Goal: Task Accomplishment & Management: Use online tool/utility

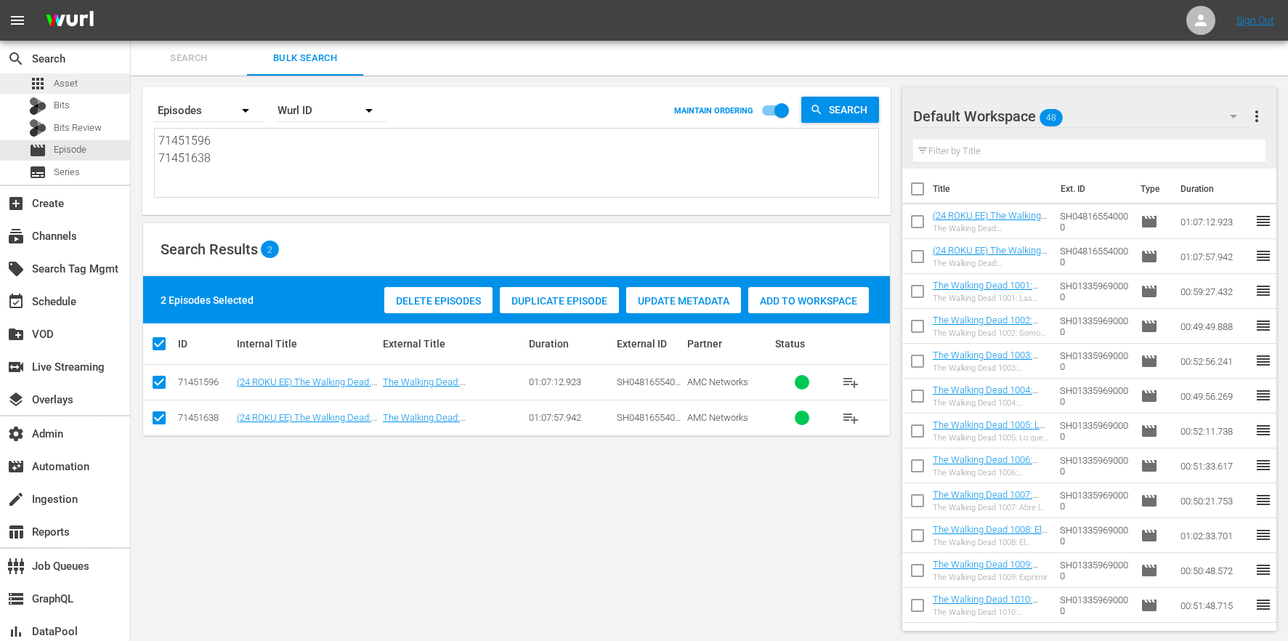
click at [101, 81] on div "apps Asset" at bounding box center [65, 83] width 130 height 20
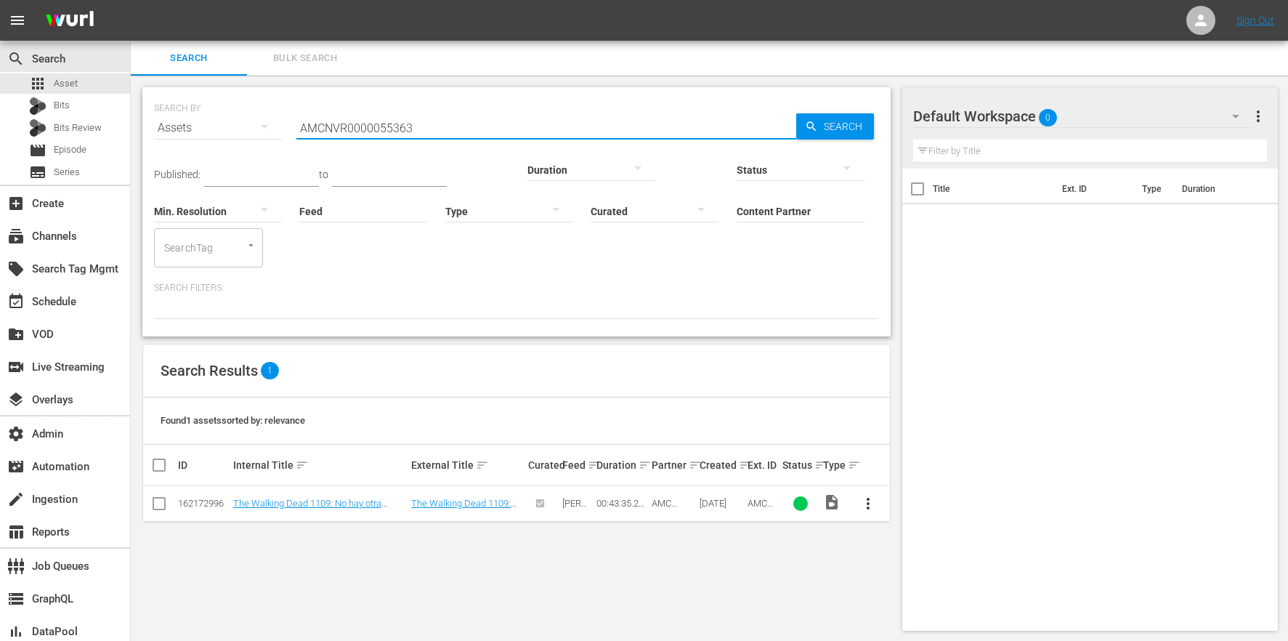
drag, startPoint x: 437, startPoint y: 126, endPoint x: 198, endPoint y: 108, distance: 240.4
click at [198, 108] on div "SEARCH BY Search By Assets Search ID, Title, Description, Keywords, or Category…" at bounding box center [516, 119] width 725 height 52
paste input "69737"
type input "AMCNVR0000069737"
click at [471, 498] on link "Mon Mon Mon Monsters" at bounding box center [461, 503] width 100 height 11
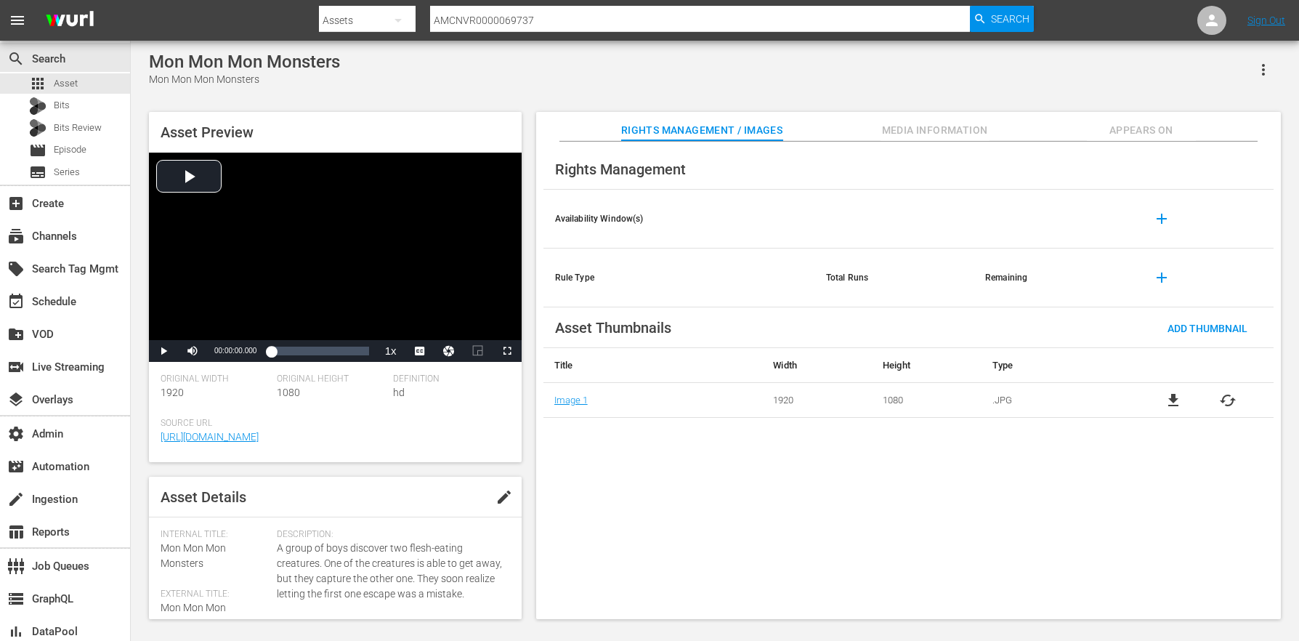
click at [1134, 118] on button "Appears On" at bounding box center [1141, 126] width 109 height 29
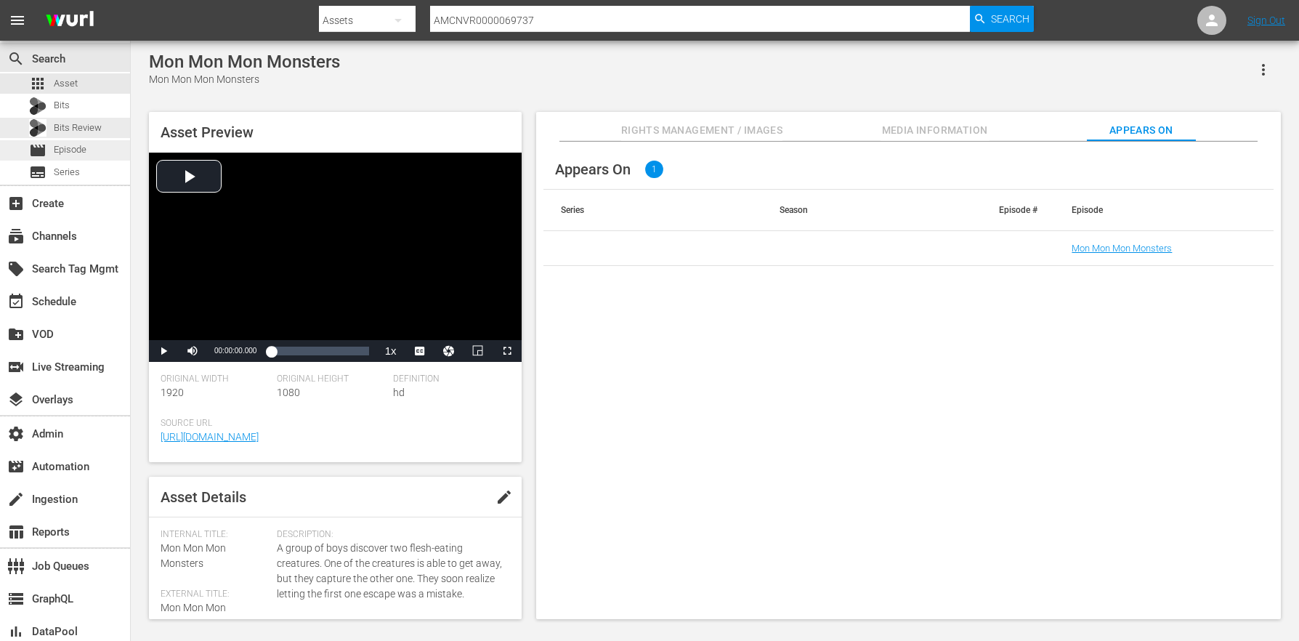
click at [94, 145] on div "movie Episode" at bounding box center [65, 150] width 130 height 20
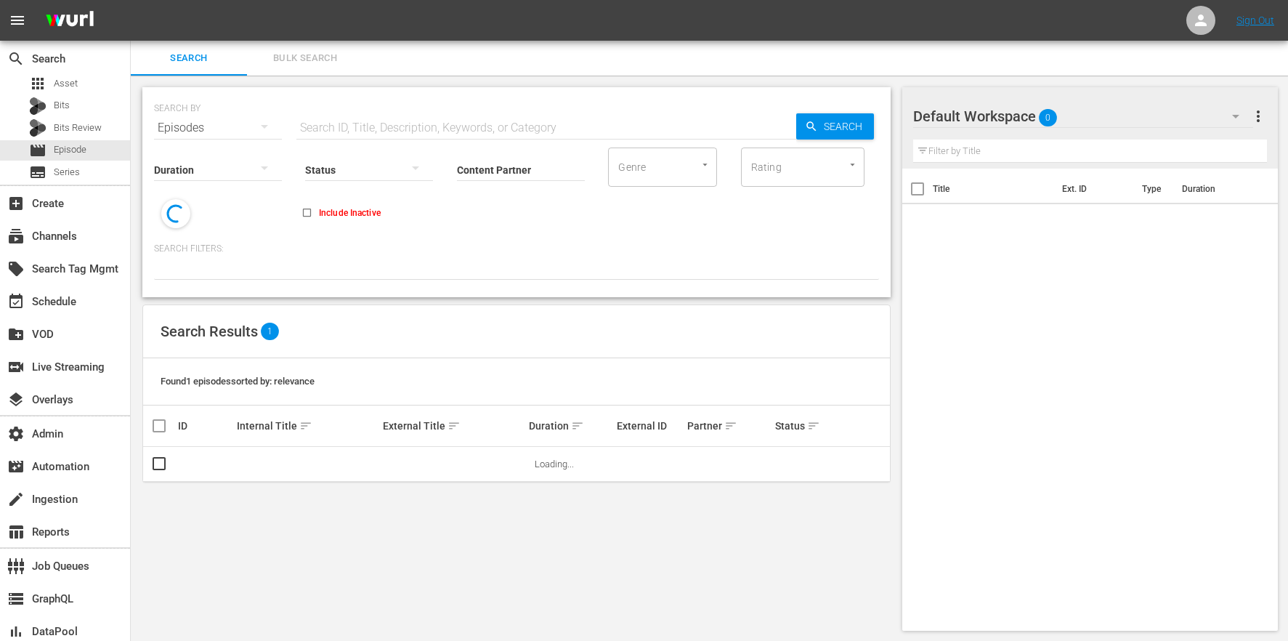
click at [349, 121] on input "text" at bounding box center [546, 127] width 500 height 35
paste input "AMCNVR0000069737"
type input "AMCNVR0000069737"
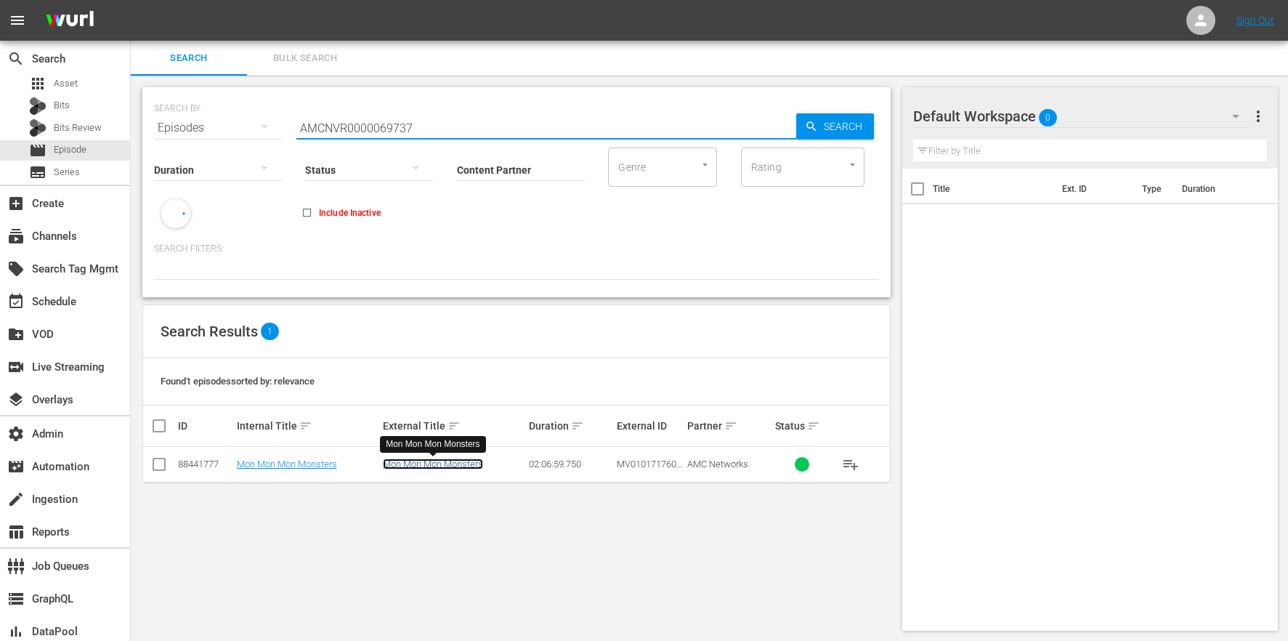
click at [420, 466] on link "Mon Mon Mon Monsters" at bounding box center [433, 463] width 100 height 11
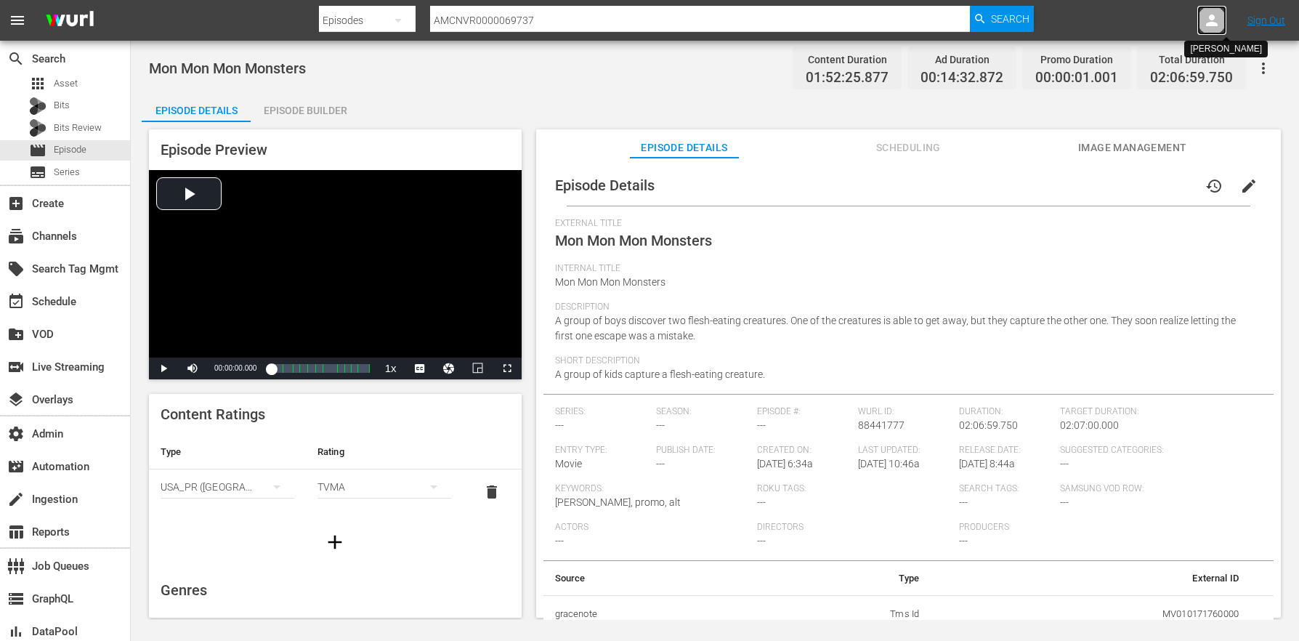
click at [1215, 27] on icon at bounding box center [1211, 20] width 17 height 17
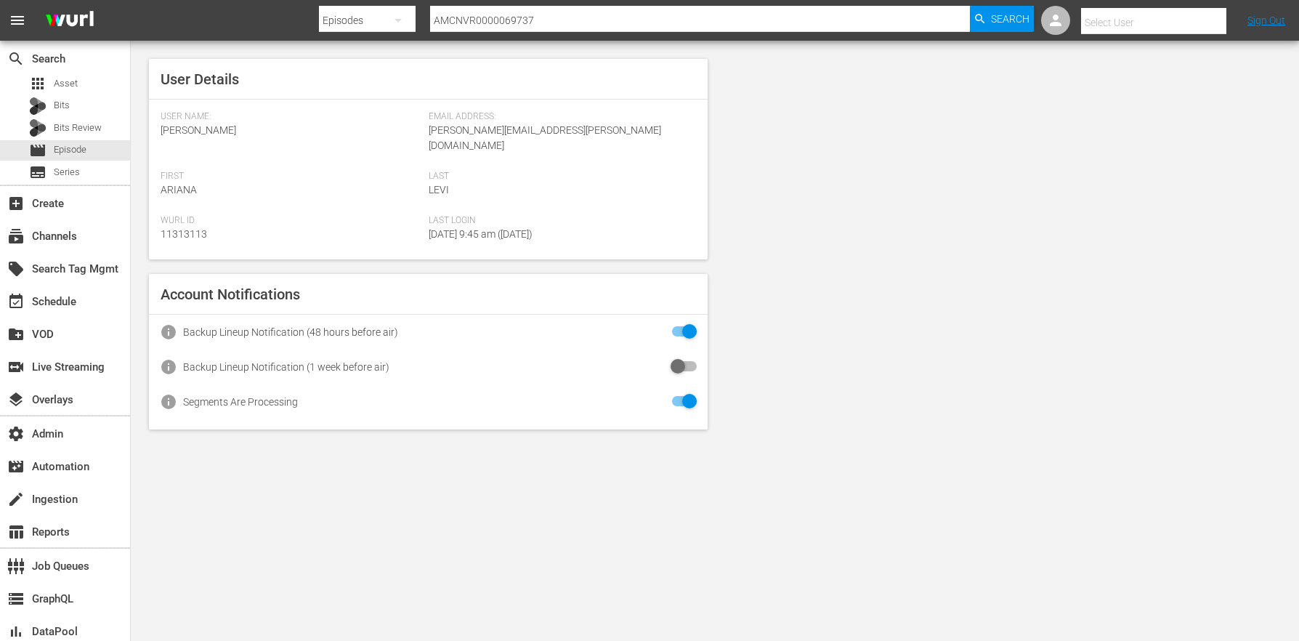
click at [1199, 22] on input "text" at bounding box center [1174, 22] width 186 height 35
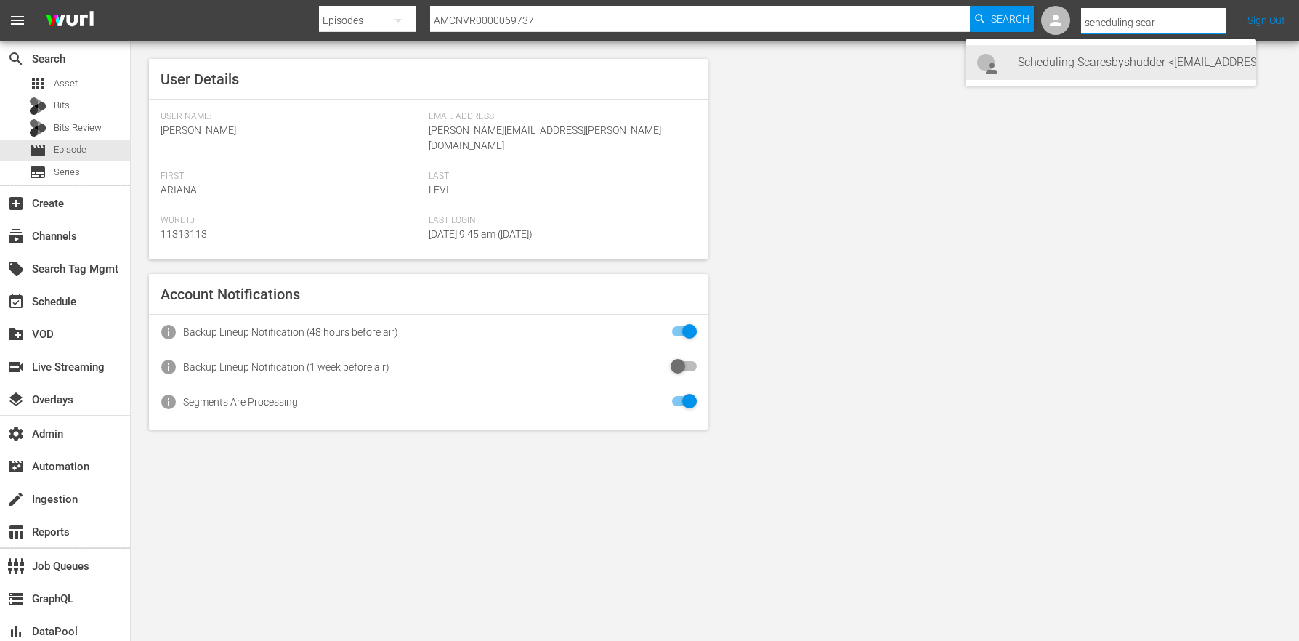
click at [1157, 60] on div "Scheduling Scaresbyshudder <scheduling-scaresbyshudder@wurl.com>" at bounding box center [1131, 62] width 227 height 35
type input "Scheduling Scaresbyshudder (11314683)"
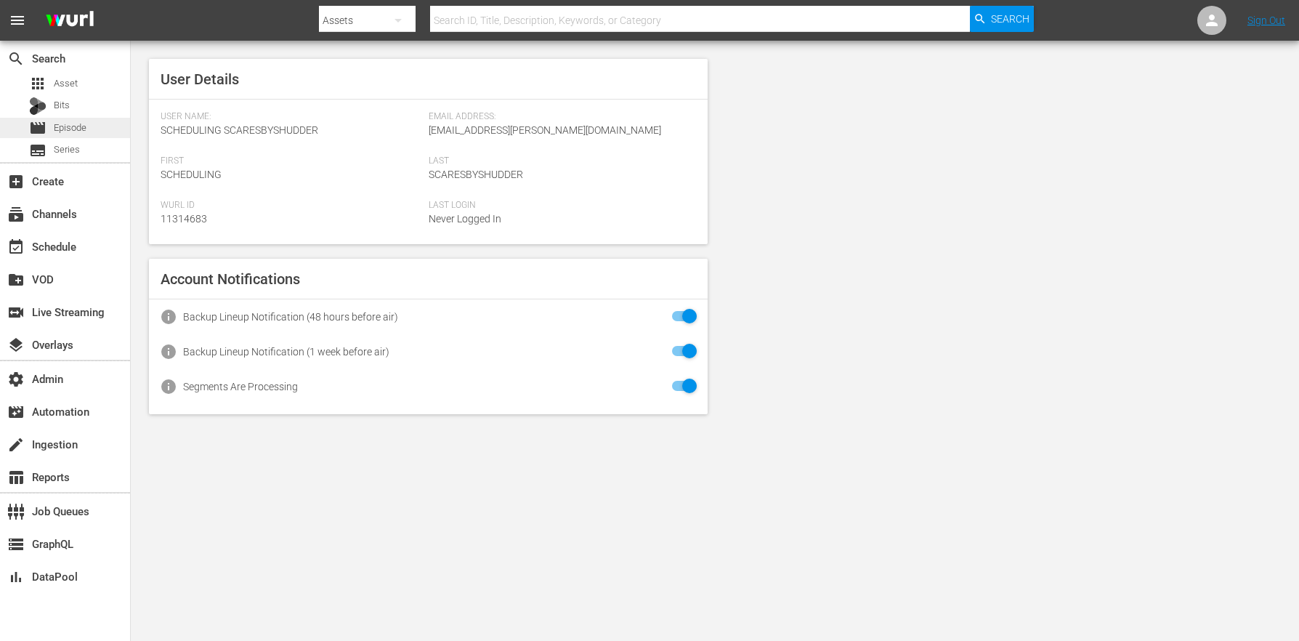
click at [94, 126] on div "movie Episode" at bounding box center [65, 128] width 130 height 20
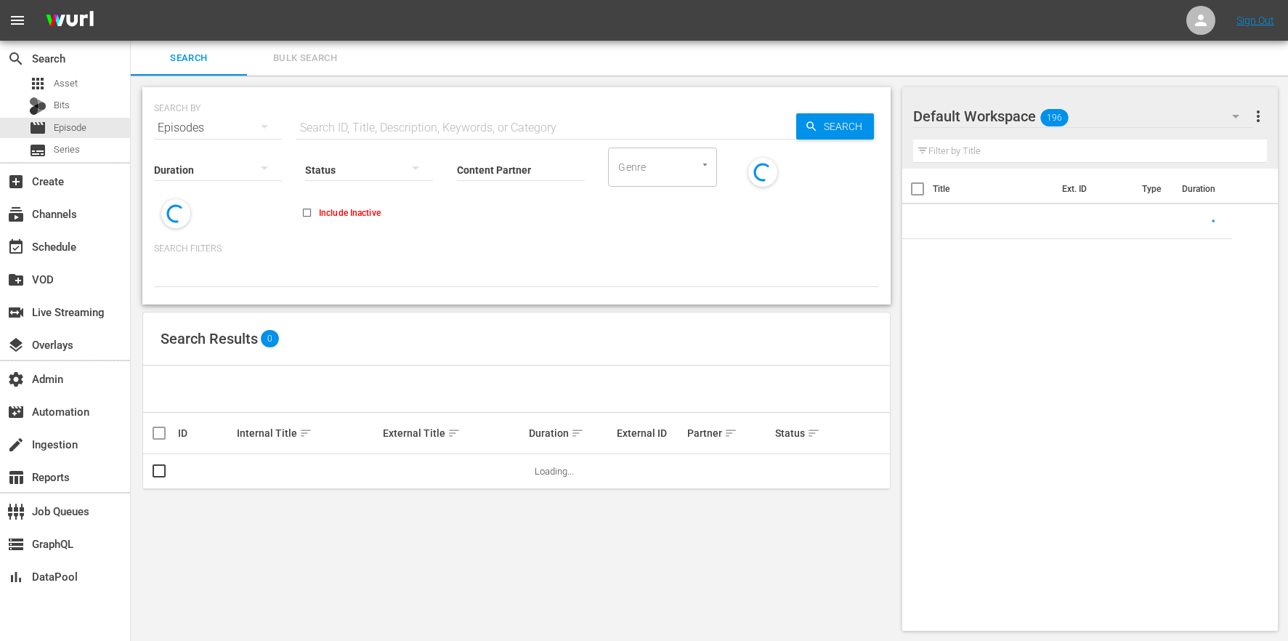
click at [384, 124] on input "text" at bounding box center [546, 127] width 500 height 35
paste input "AMCNVR0000069737"
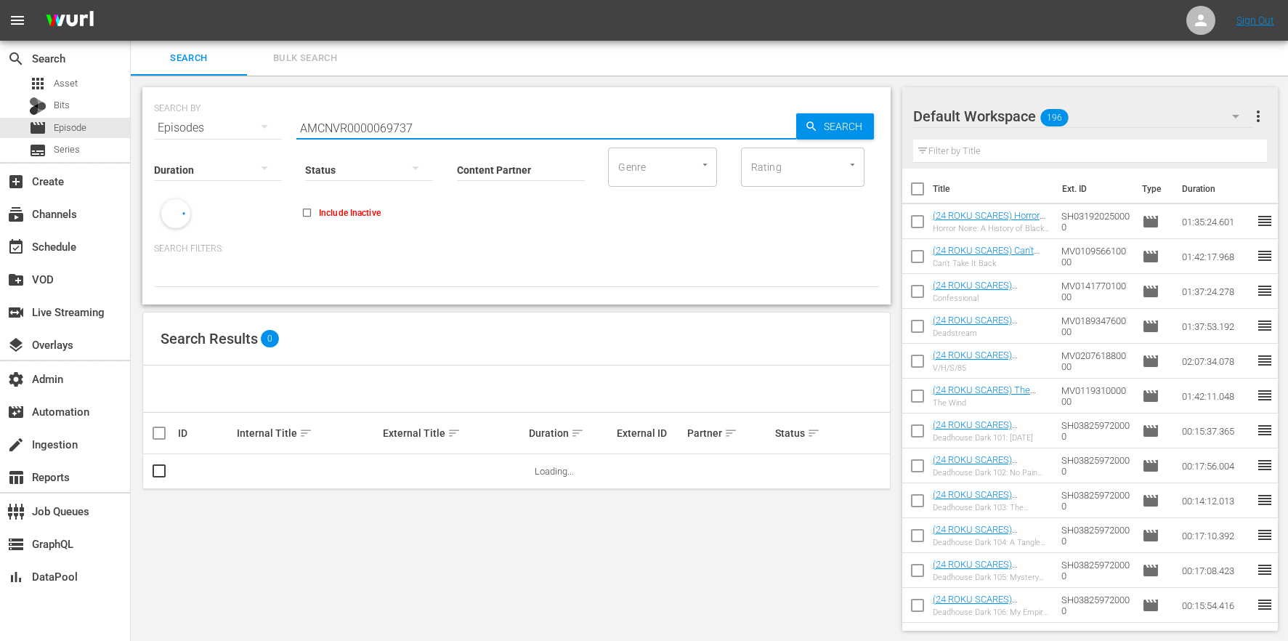
type input "AMCNVR0000069737"
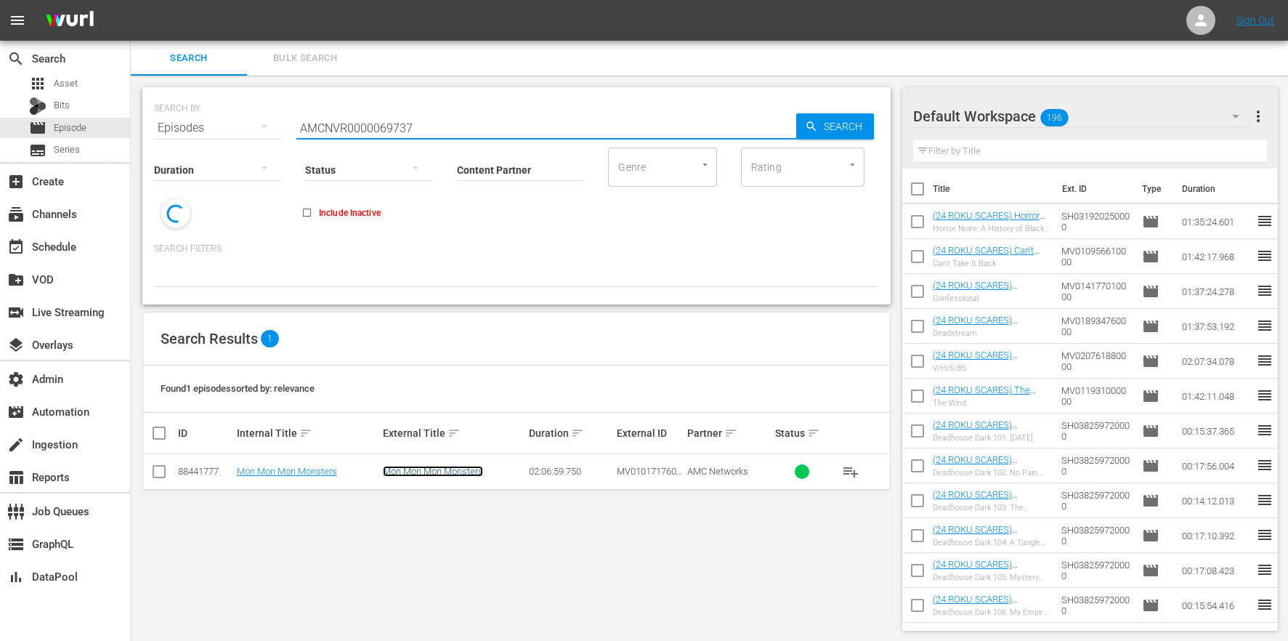
click at [399, 470] on link "Mon Mon Mon Monsters" at bounding box center [433, 471] width 100 height 11
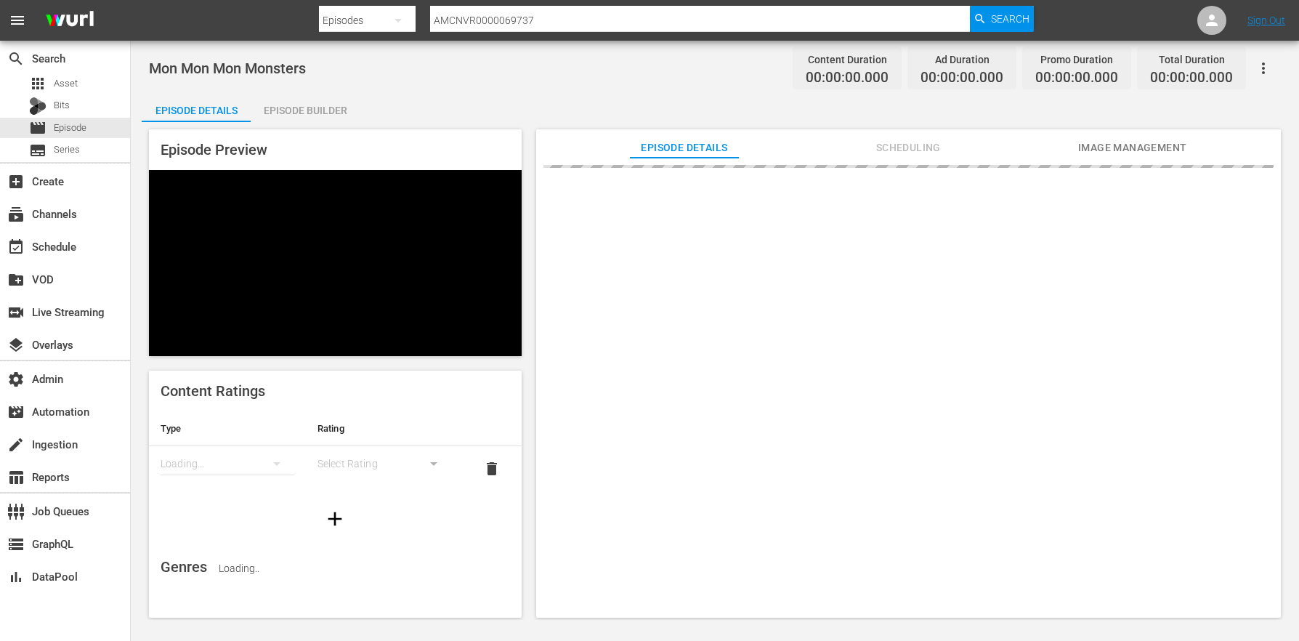
click at [1264, 68] on icon "button" at bounding box center [1263, 68] width 3 height 12
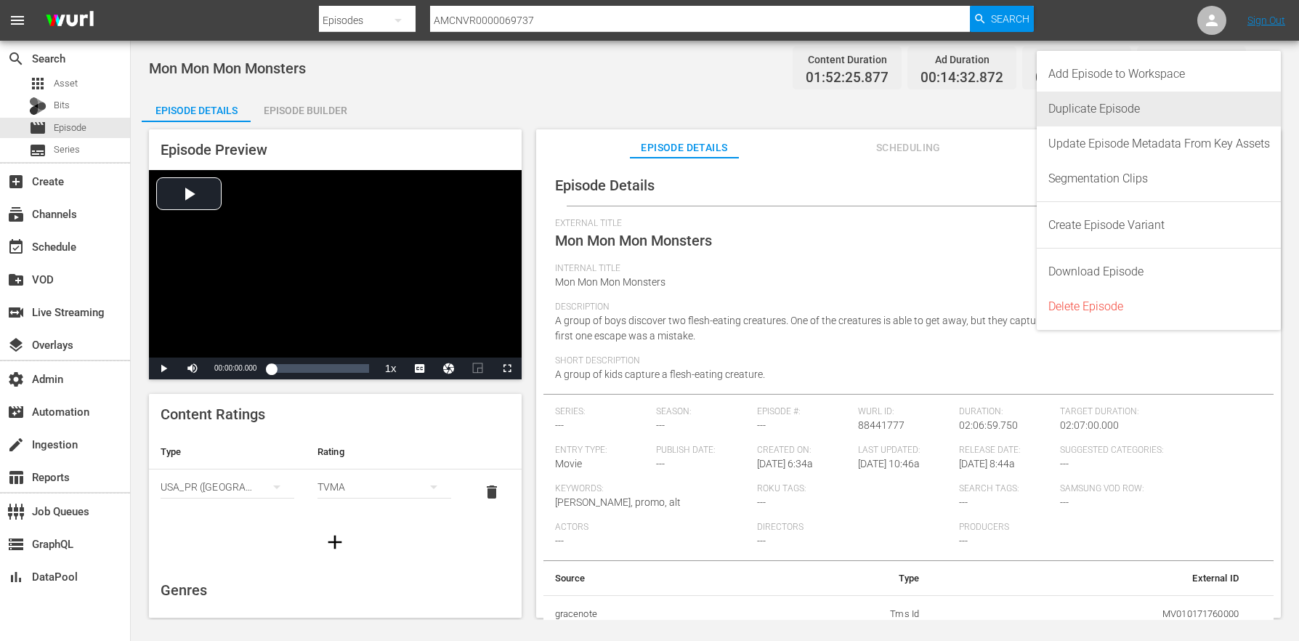
click at [1091, 109] on div "Duplicate Episode" at bounding box center [1159, 109] width 222 height 35
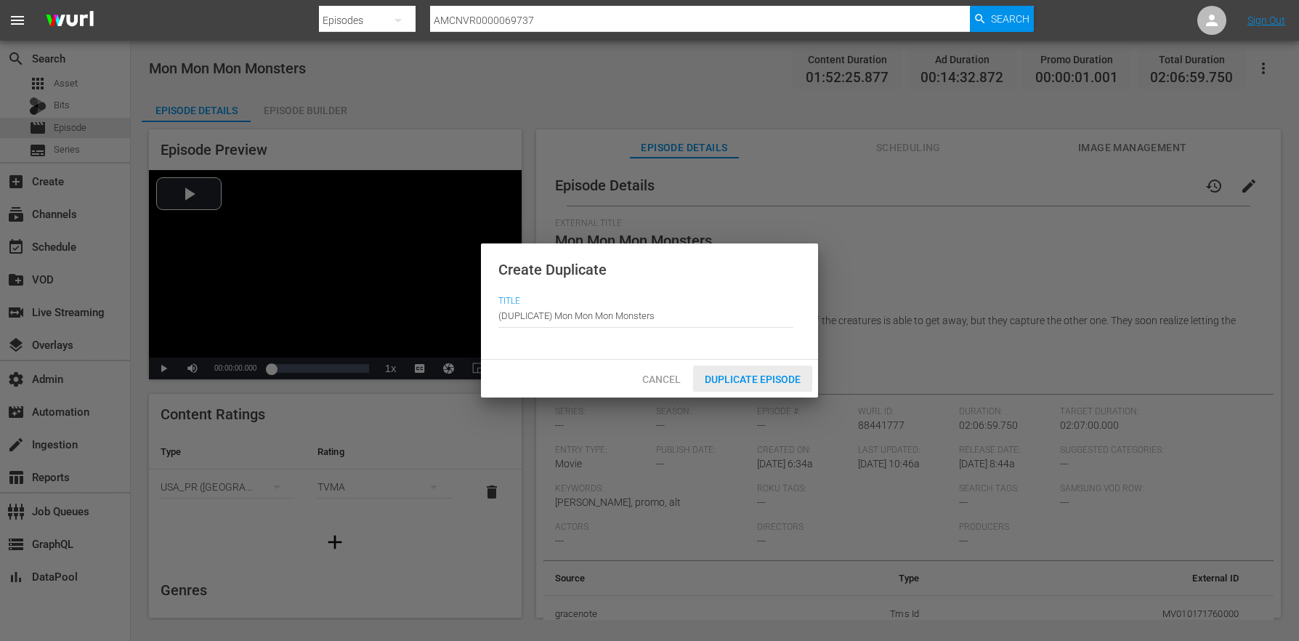
click at [750, 377] on span "Duplicate Episode" at bounding box center [752, 379] width 119 height 12
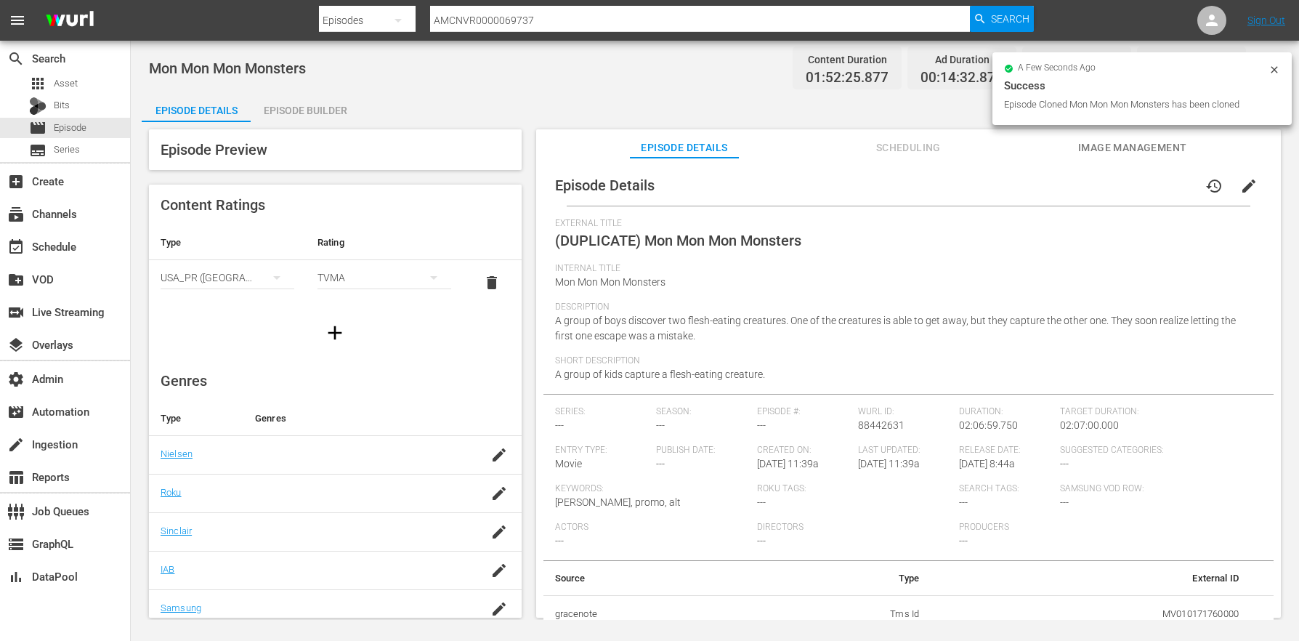
click at [1240, 185] on span "edit" at bounding box center [1248, 185] width 17 height 17
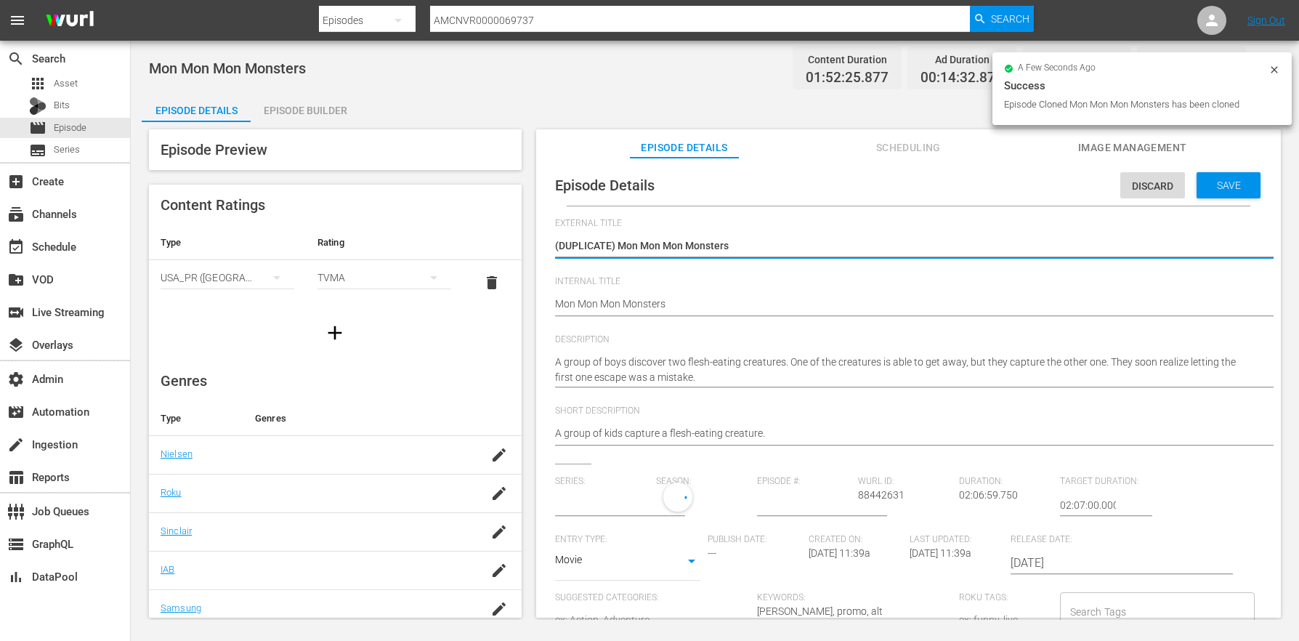
type input "No Series"
click at [1060, 501] on input "02:07:00.000" at bounding box center [1088, 504] width 56 height 35
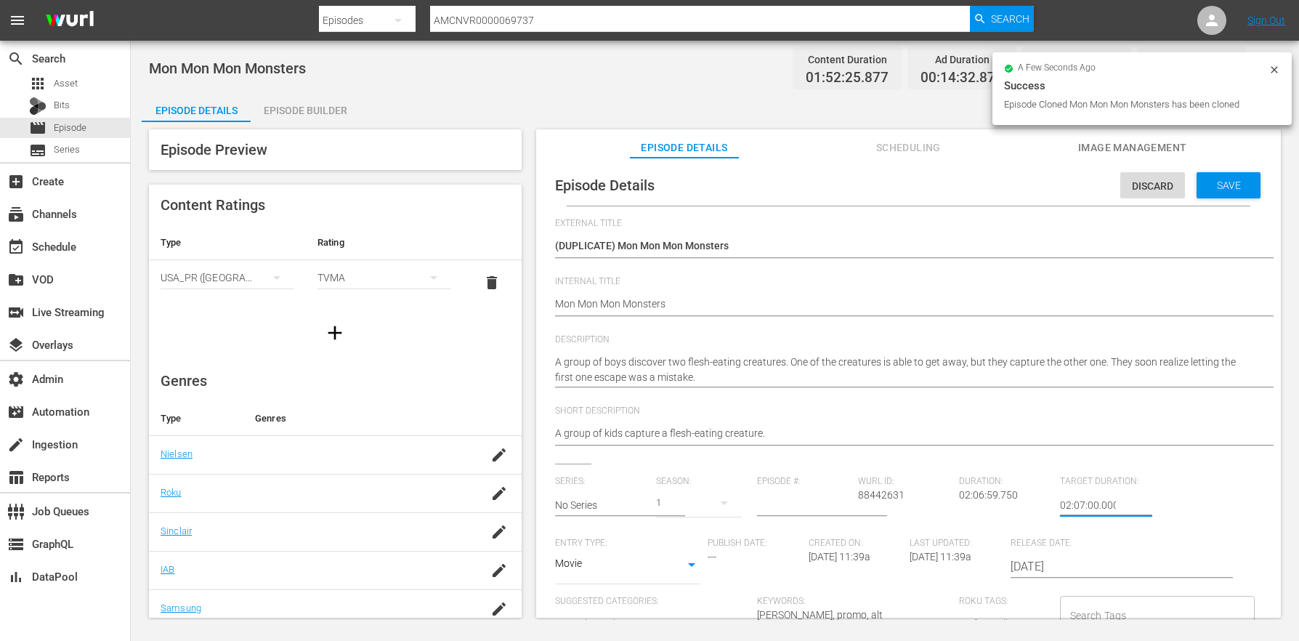
click at [1060, 501] on input "02:07:00.000" at bounding box center [1088, 504] width 56 height 35
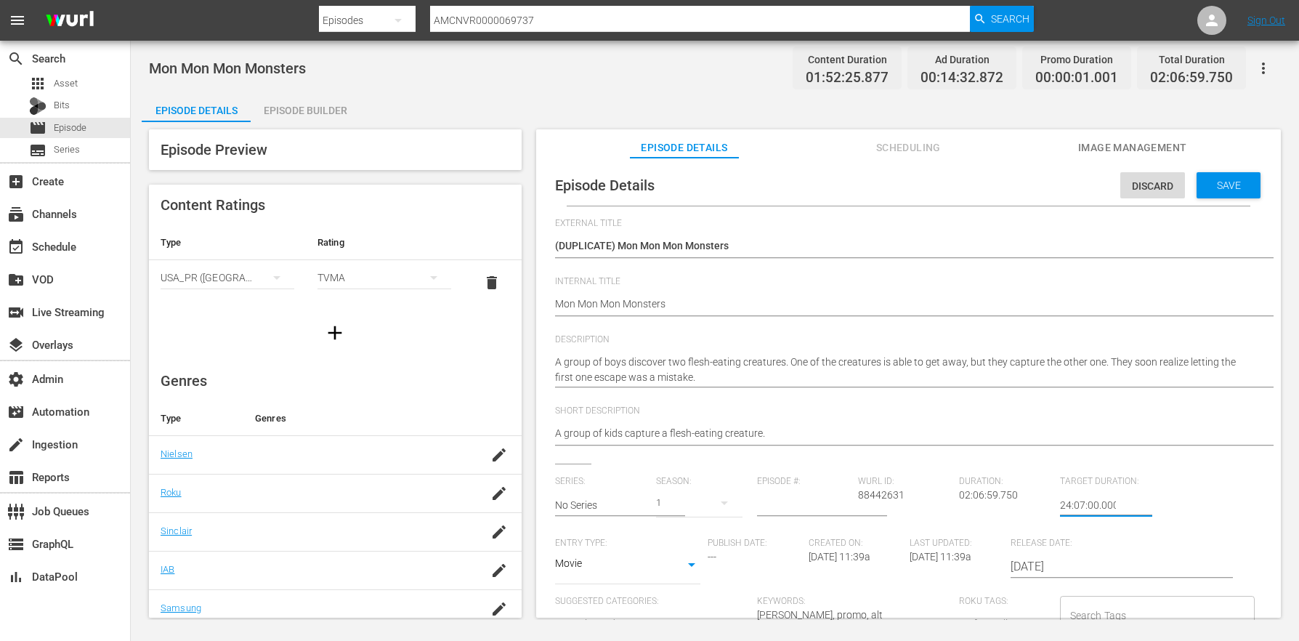
type input "24:07:00.000"
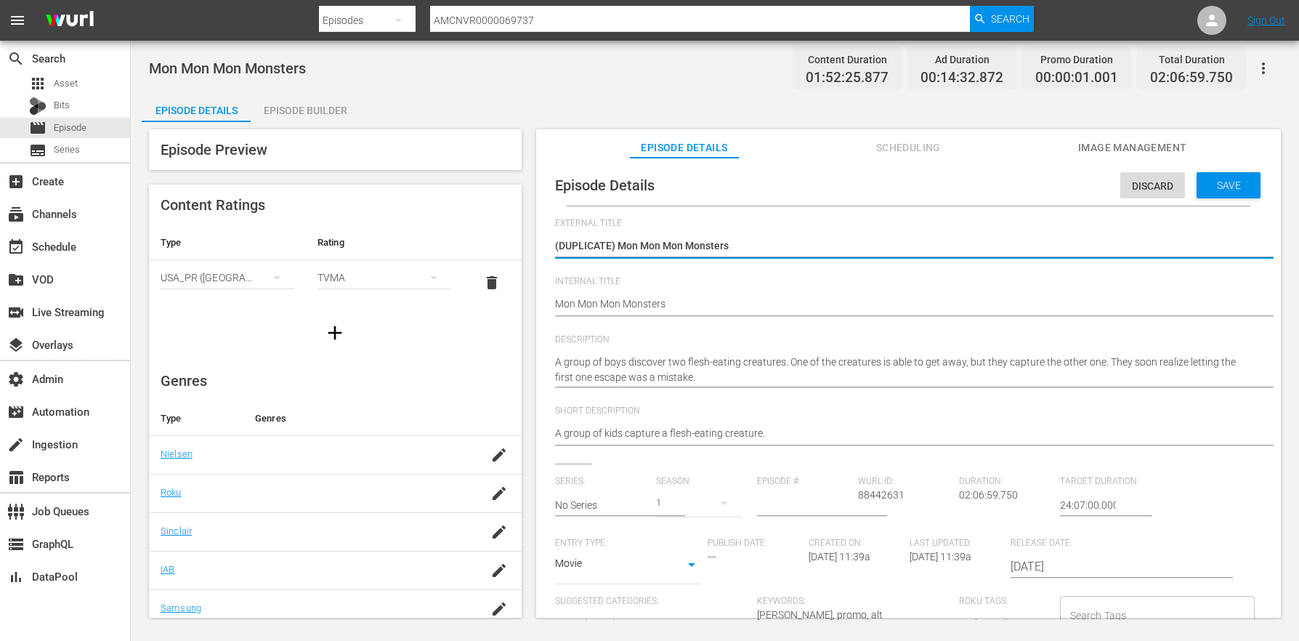
drag, startPoint x: 617, startPoint y: 242, endPoint x: 410, endPoint y: 230, distance: 207.4
type textarea "Mon Mon Mon Monsters"
click at [554, 307] on div "Episode Details Discard Save External Title (DUPLICATE) Mon Mon Mon Monsters (D…" at bounding box center [908, 534] width 730 height 738
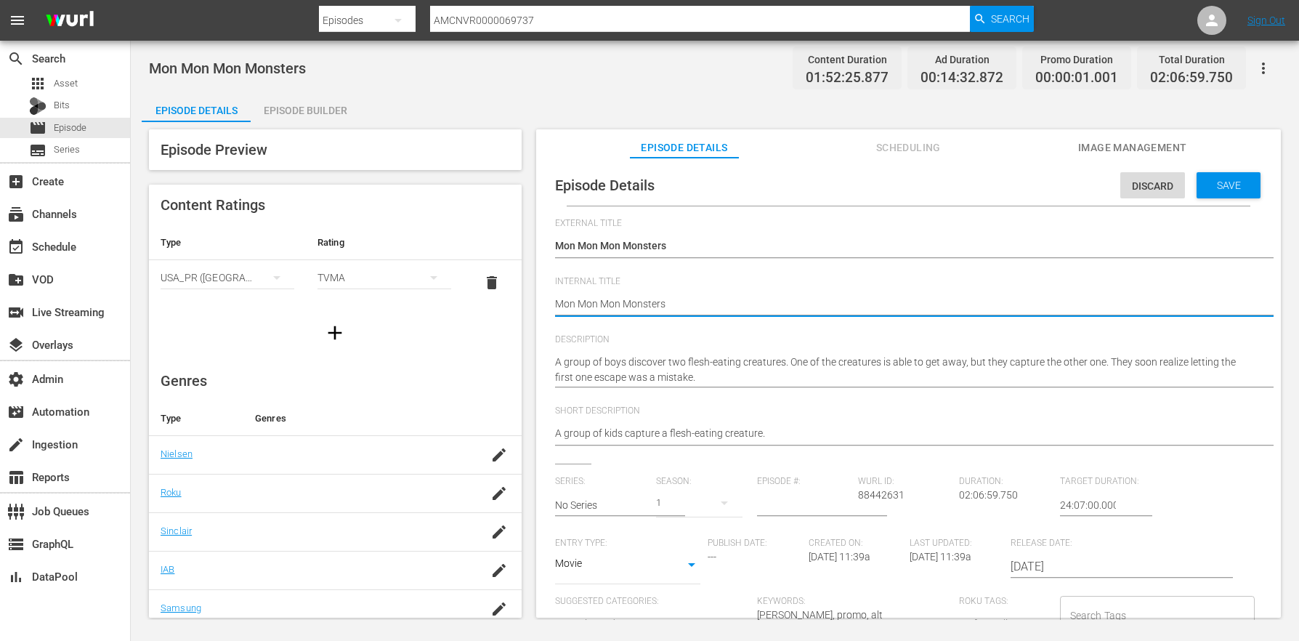
type textarea "(Mon Mon Mon Monsters"
type textarea "(2Mon Mon Mon Monsters"
type textarea "(24Mon Mon Mon Monsters"
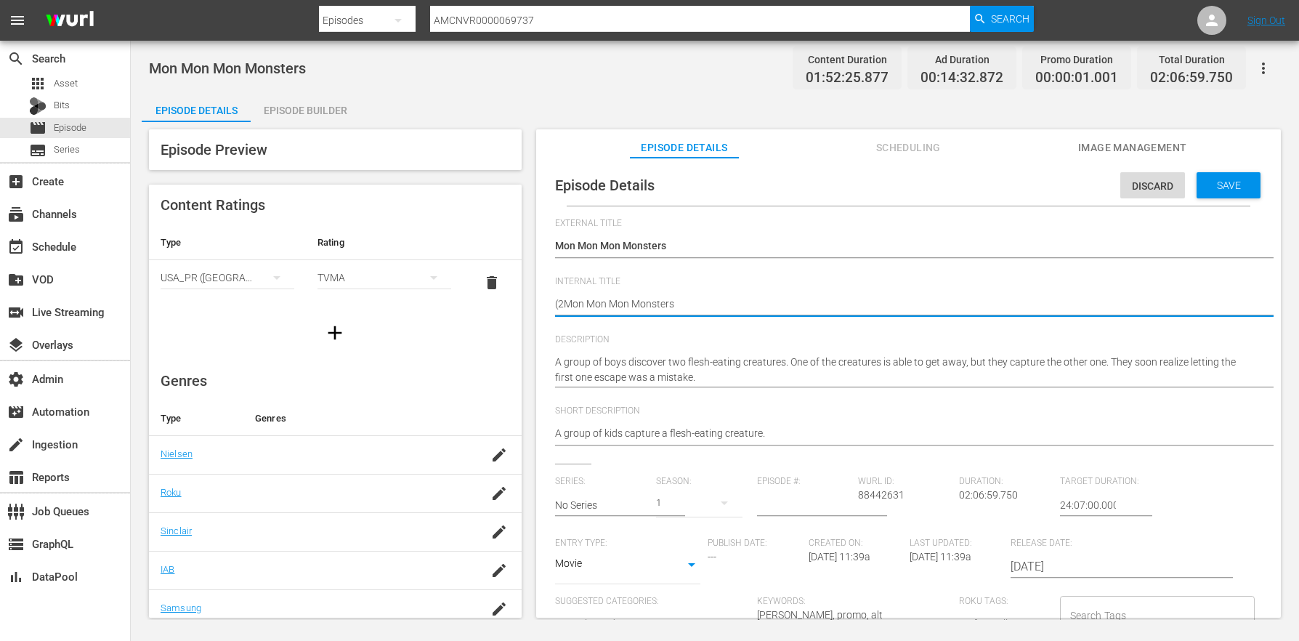
type textarea "(24Mon Mon Mon Monsters"
type textarea "(24 Mon Mon Mon Monsters"
type textarea "(24 RMon Mon Mon Monsters"
type textarea "(24 ROMon Mon Mon Monsters"
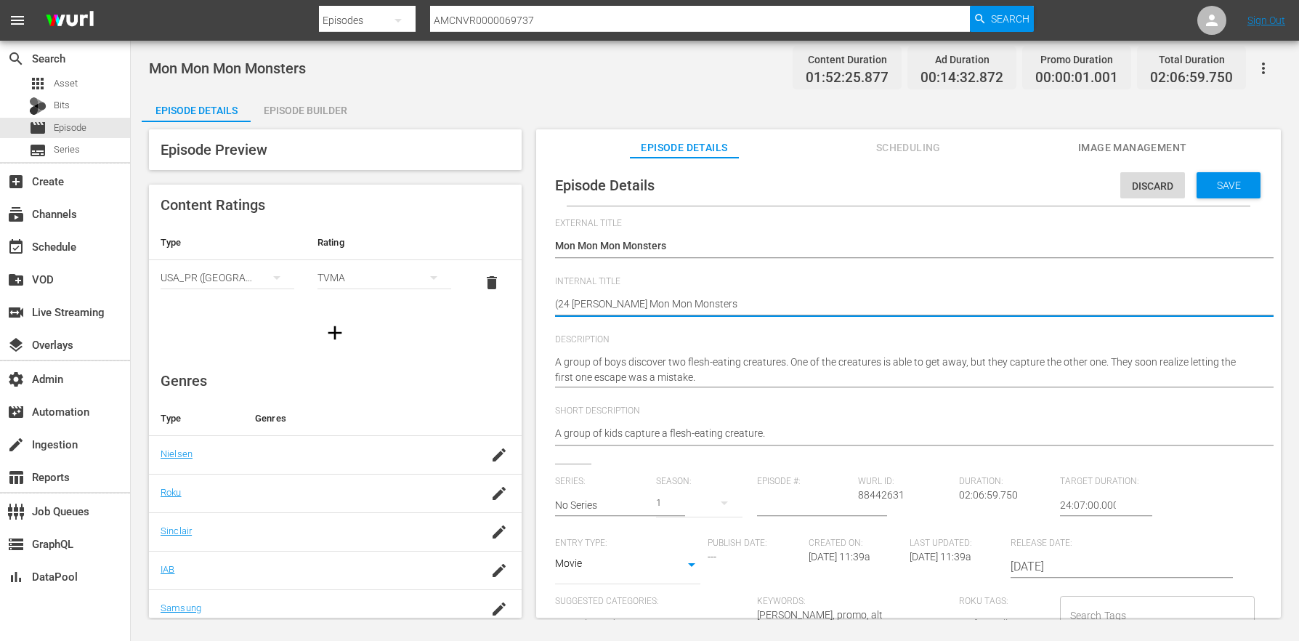
type textarea "(24 ROKMon Mon Mon Monsters"
type textarea "(24 ROKUMon Mon Mon Monsters"
type textarea "(24 ROKU Mon Mon Mon Monsters"
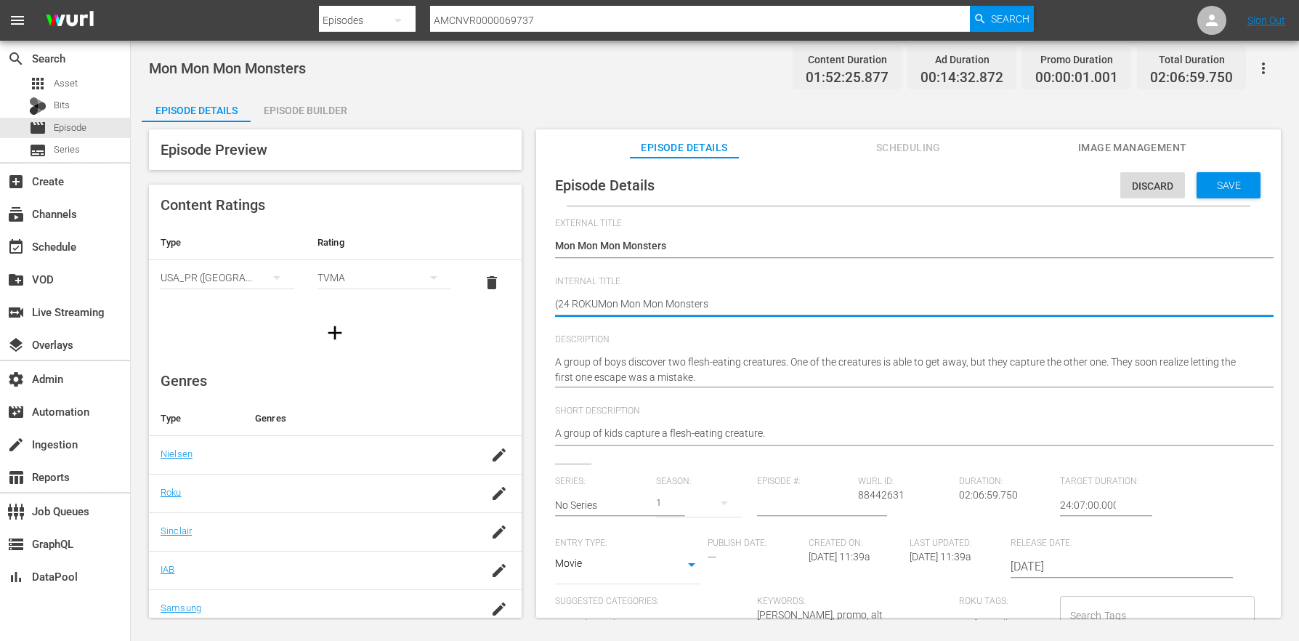
type textarea "(24 ROKU Mon Mon Mon Monsters"
type textarea "(24 ROKU SMon Mon Mon Monsters"
type textarea "(24 ROKU SCMon Mon Mon Monsters"
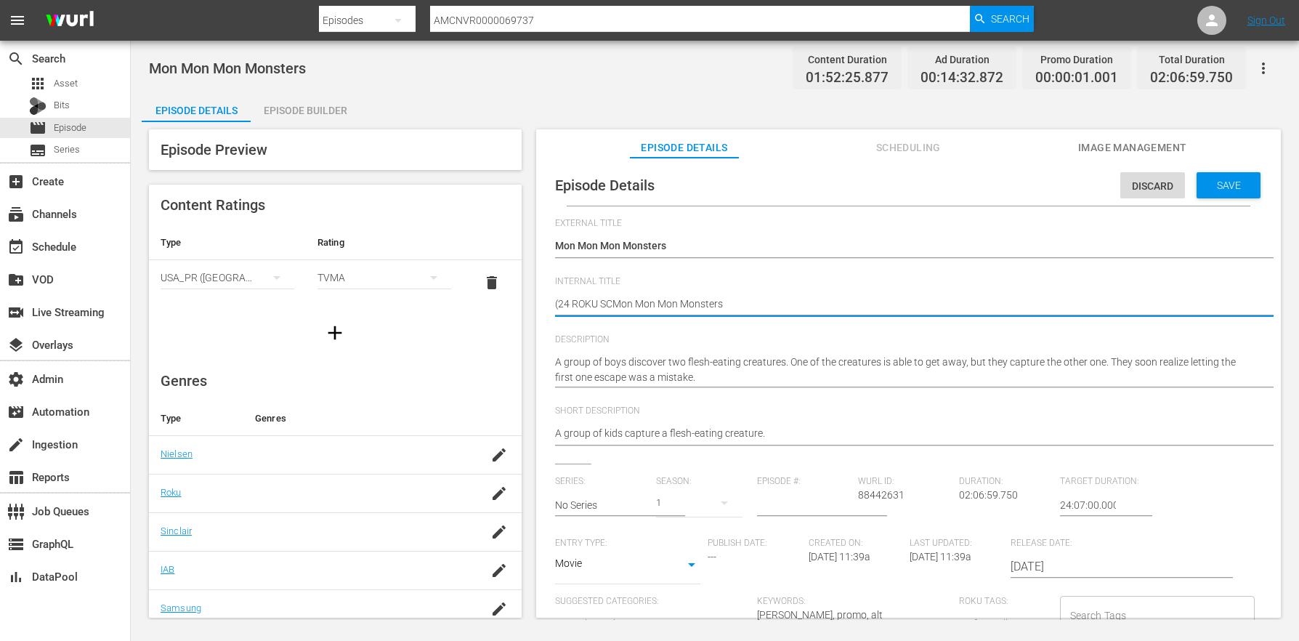
type textarea "(24 ROKU SCAMon Mon Mon Monsters"
type textarea "(24 ROKU SCARMon Mon Mon Monsters"
type textarea "(24 ROKU SCAREMon Mon Mon Monsters"
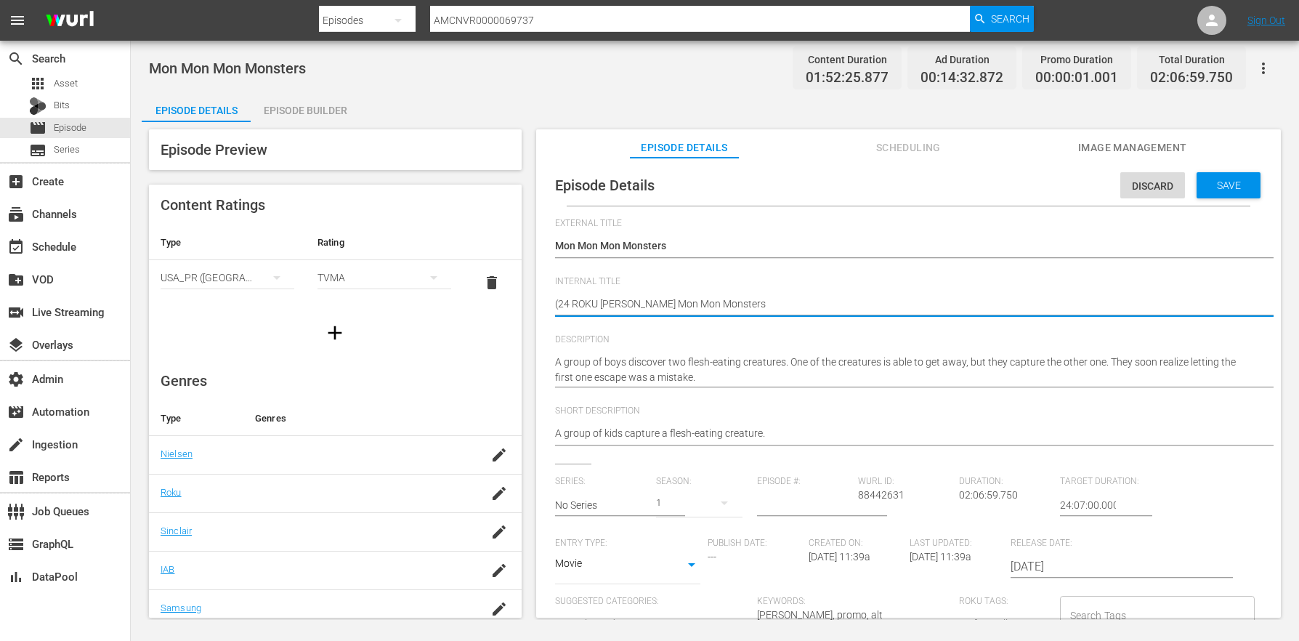
type textarea "(24 ROKU SCAREMon Mon Mon Monsters"
type textarea "(24 ROKU SCARESMon Mon Mon Monsters"
type textarea "(24 ROKU SCARES)Mon Mon Mon Monsters"
type textarea "(24 ROKU SCARES) Mon Mon Mon Monsters"
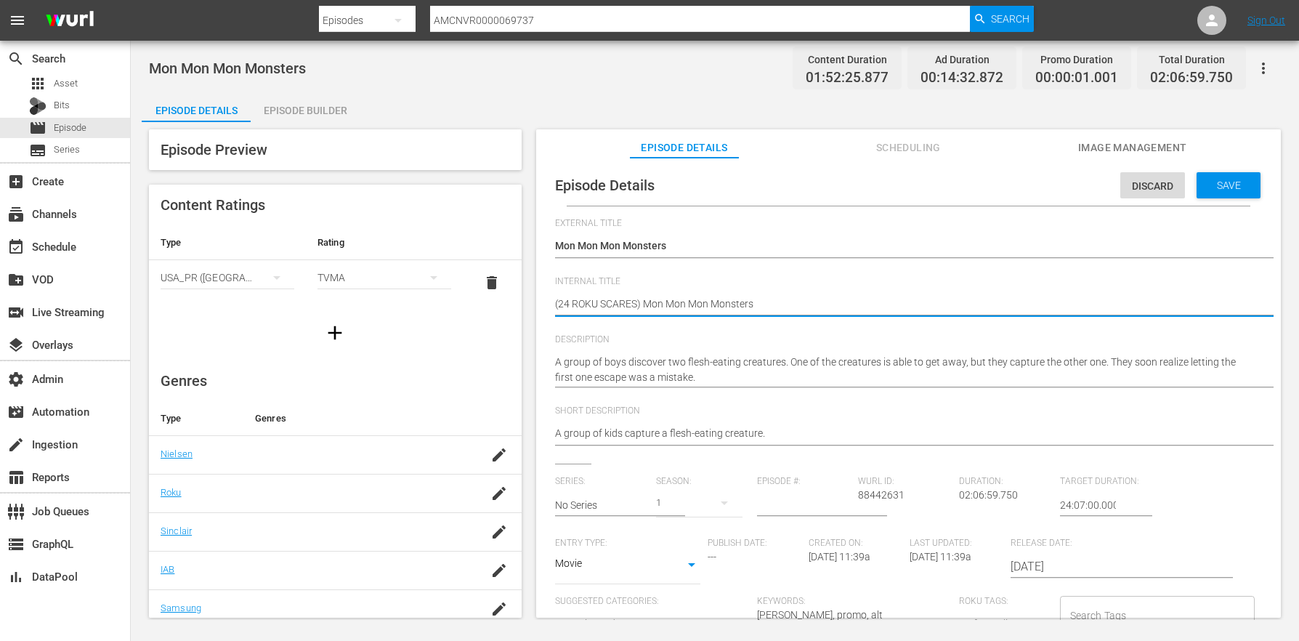
type textarea "(24 ROKU SCARES) Mon Mon Mon Monsters"
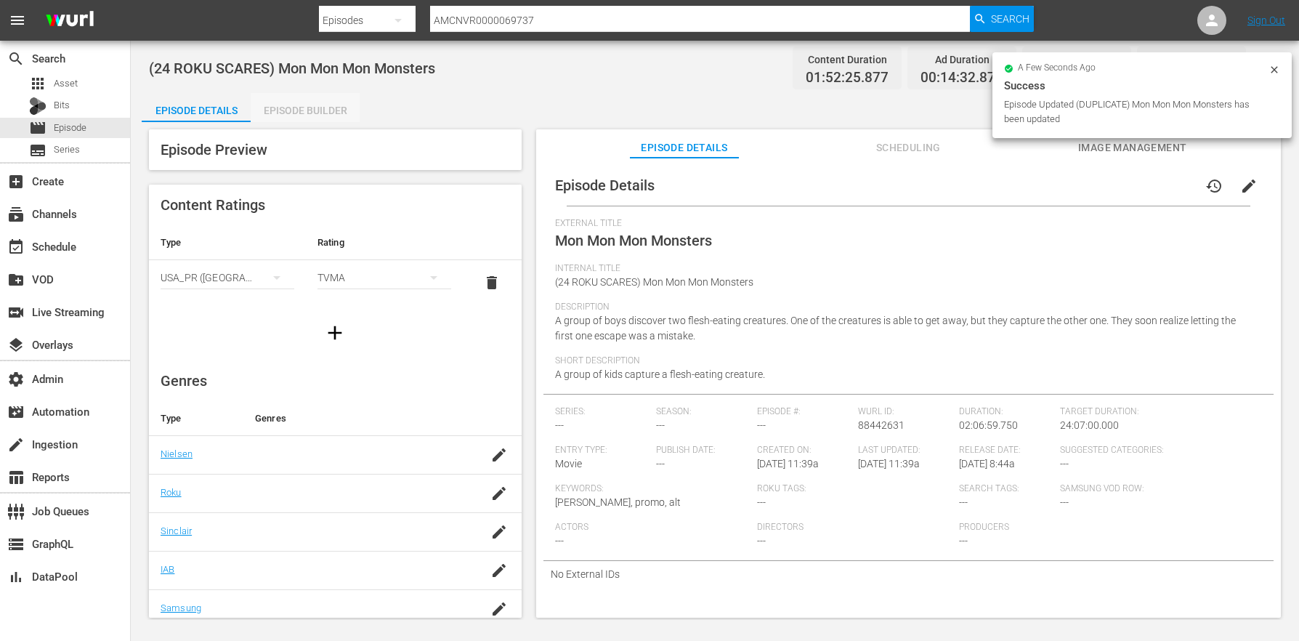
click at [310, 106] on div "Episode Builder" at bounding box center [305, 110] width 109 height 35
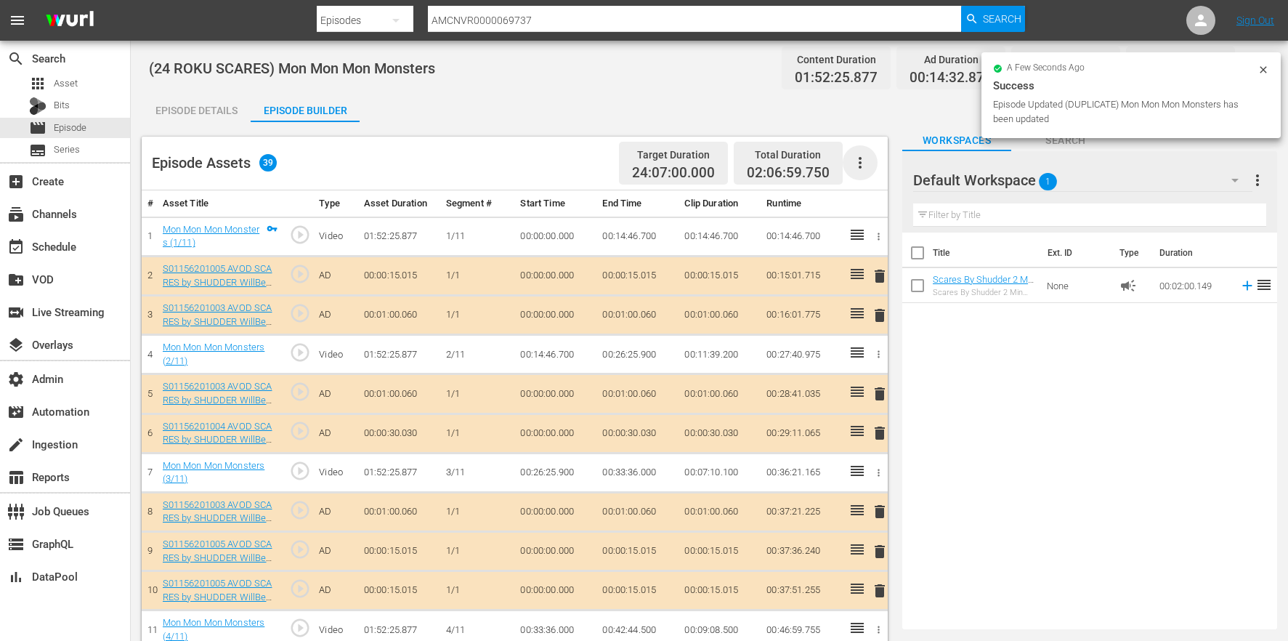
click at [857, 159] on icon "button" at bounding box center [859, 162] width 17 height 17
click at [894, 215] on div "Clear Ads" at bounding box center [903, 203] width 99 height 35
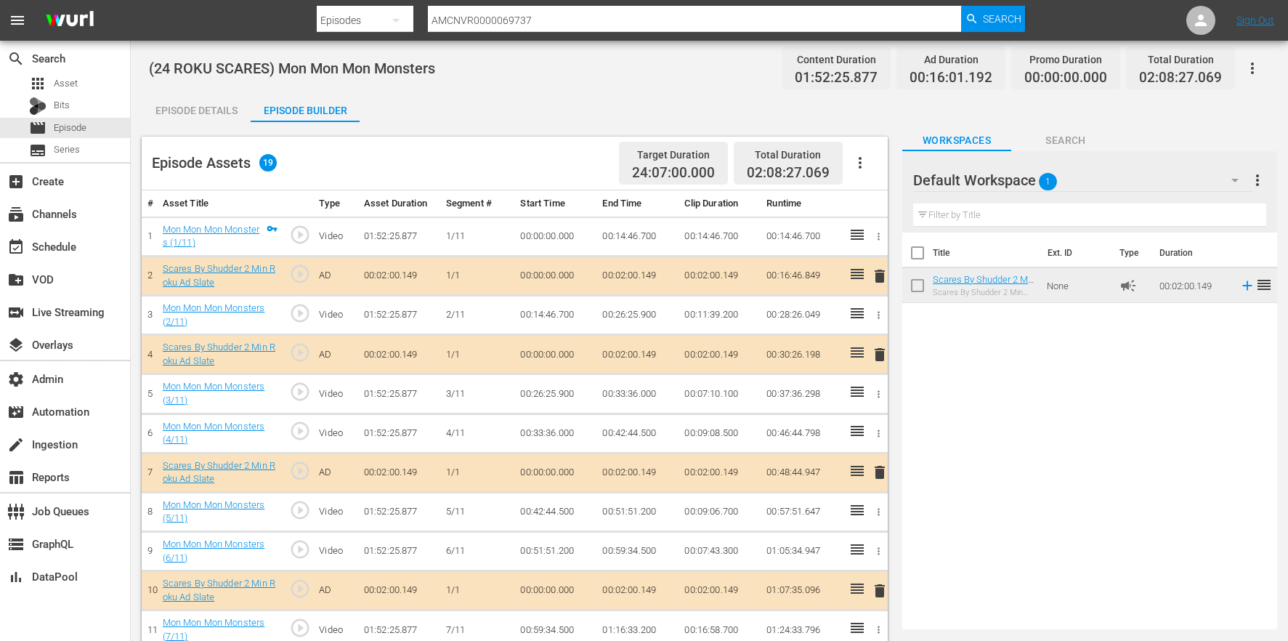
click at [1051, 315] on div "Title Ext. ID Type Duration Scares By Shudder 2 Min Roku Ad Slate Scares By Shu…" at bounding box center [1089, 427] width 375 height 391
click at [1067, 177] on div "Default Workspace 1" at bounding box center [1082, 180] width 339 height 41
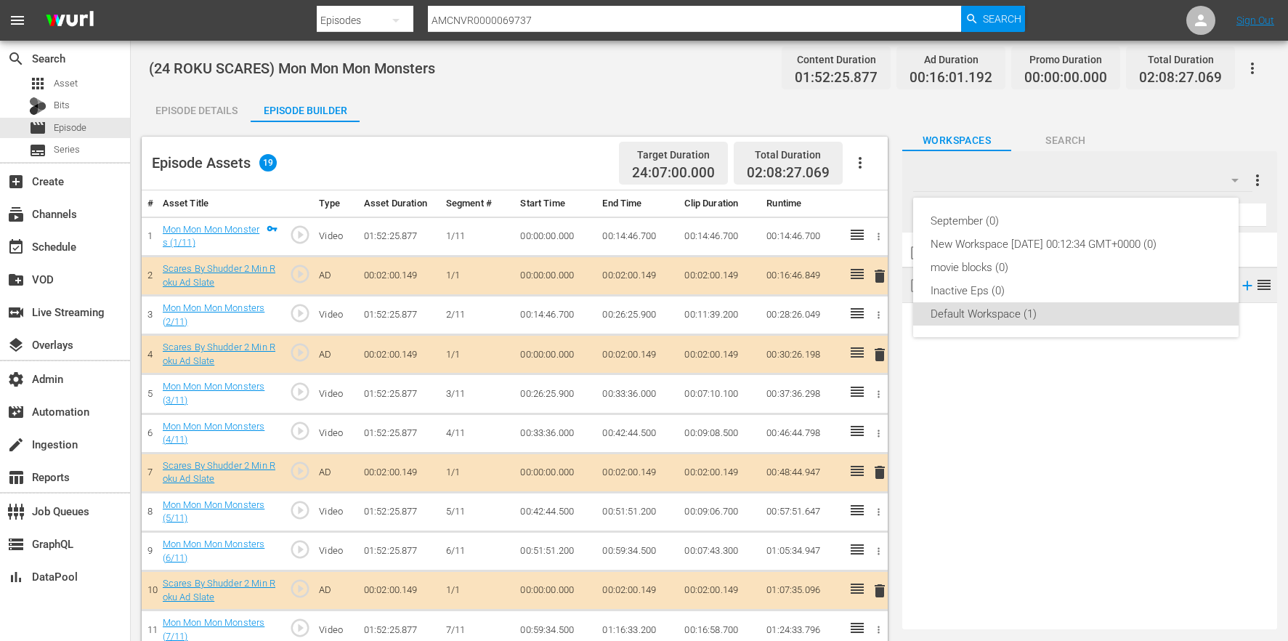
click at [1081, 470] on div "September (0) New Workspace Mon Jun 09 2025 00:12:34 GMT+0000 (0) movie blocks …" at bounding box center [644, 320] width 1288 height 641
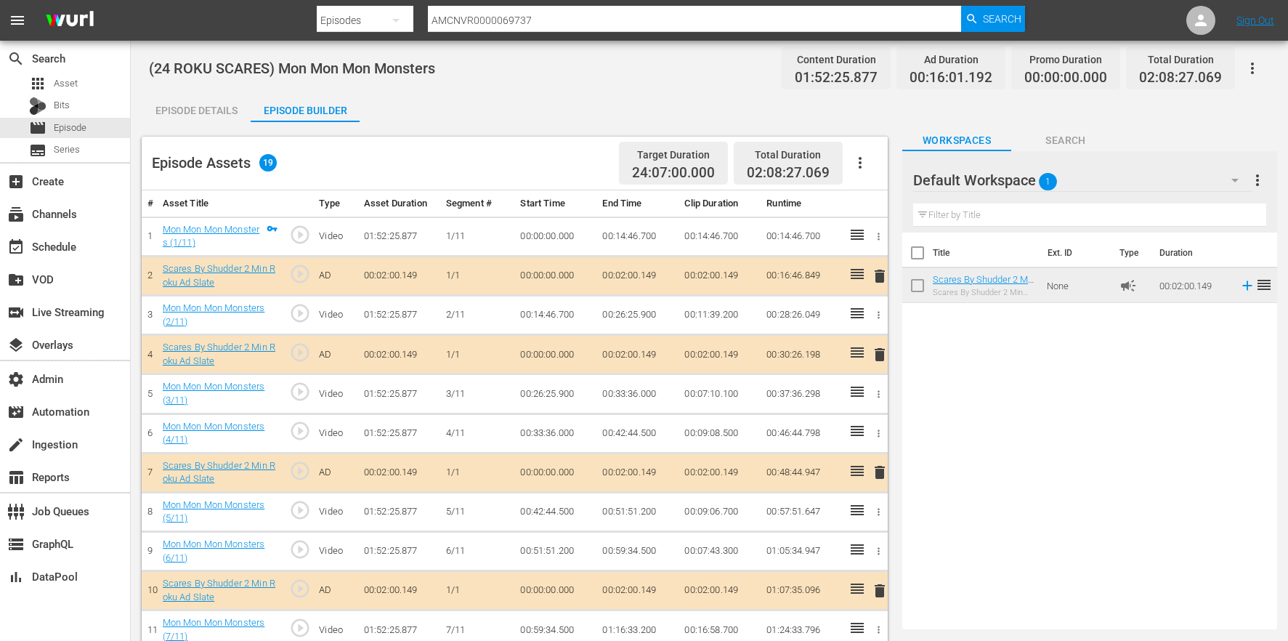
click at [1250, 83] on button "button" at bounding box center [1252, 68] width 35 height 35
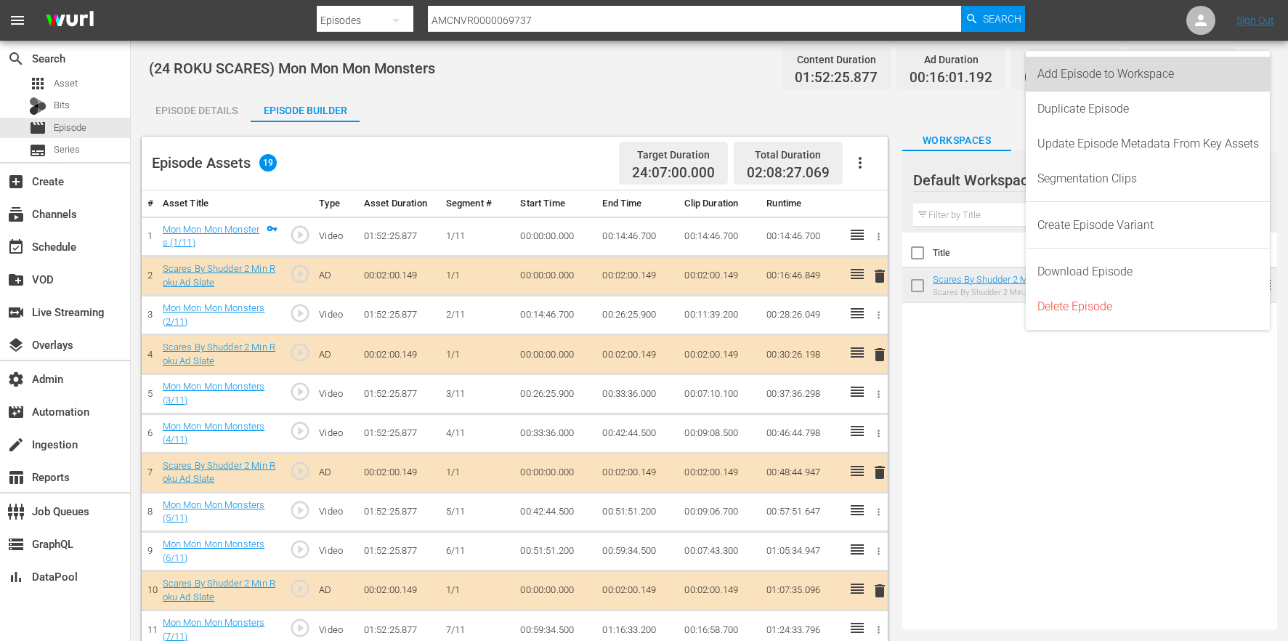
click at [1203, 76] on div "Add Episode to Workspace" at bounding box center [1148, 74] width 222 height 35
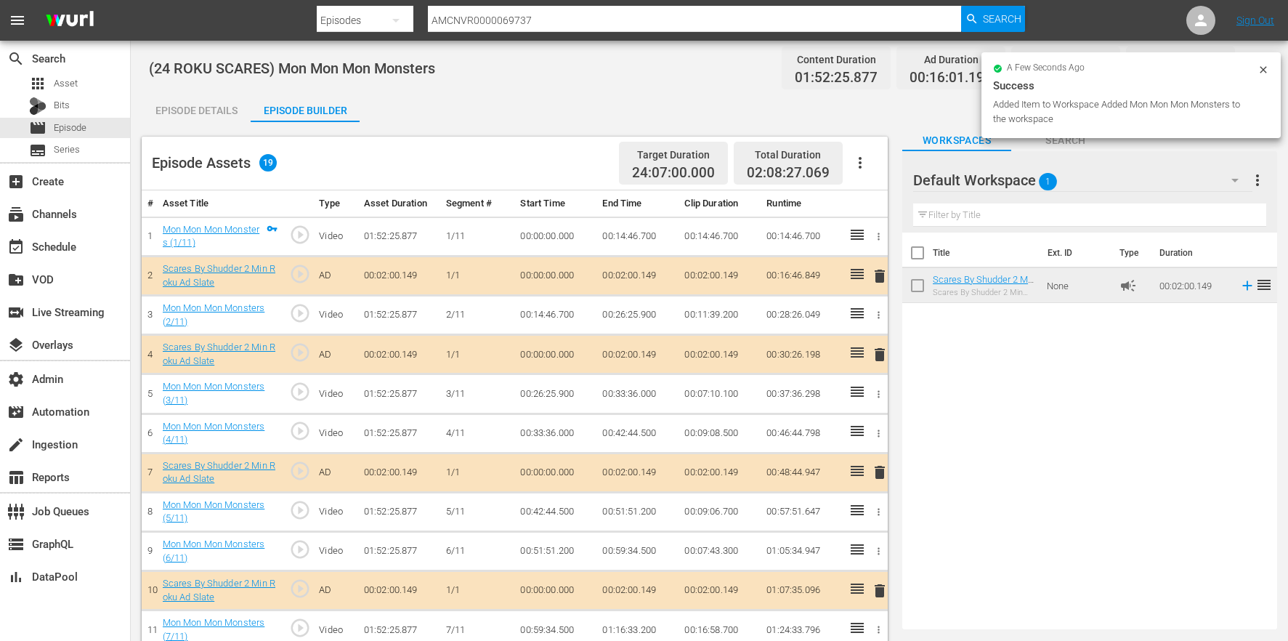
click at [1109, 171] on div "Default Workspace 1" at bounding box center [1082, 180] width 339 height 41
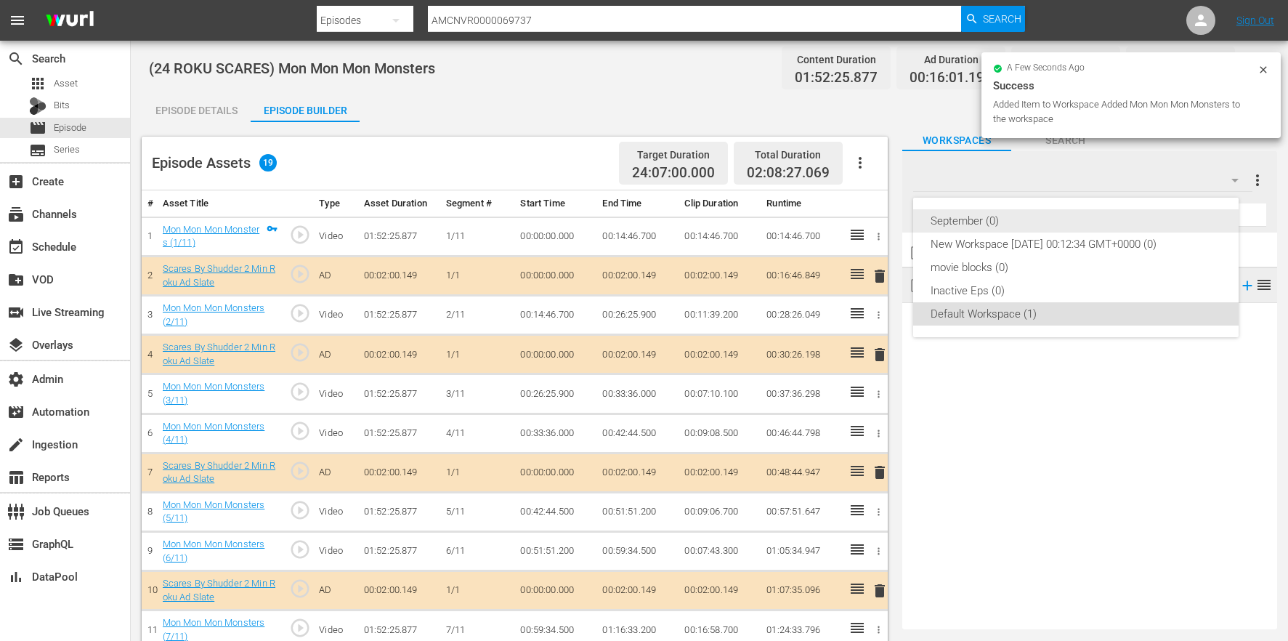
click at [996, 224] on div "September (0)" at bounding box center [1076, 220] width 291 height 23
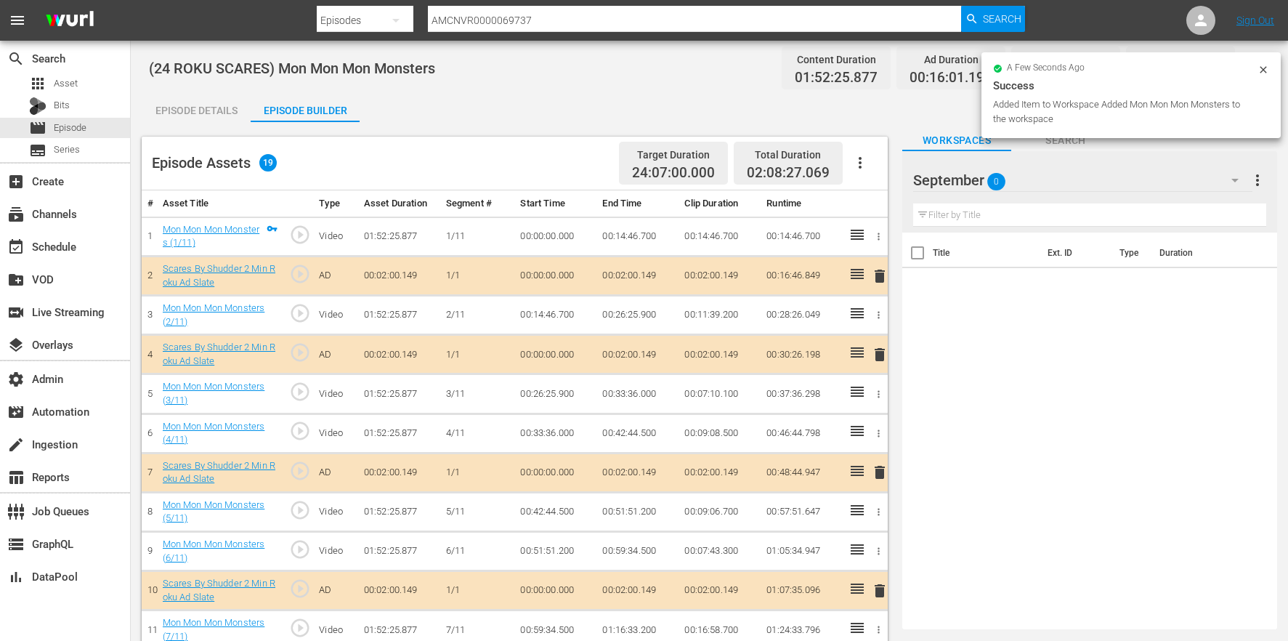
click at [1050, 417] on div "Title Ext. ID Type Duration" at bounding box center [1089, 427] width 375 height 391
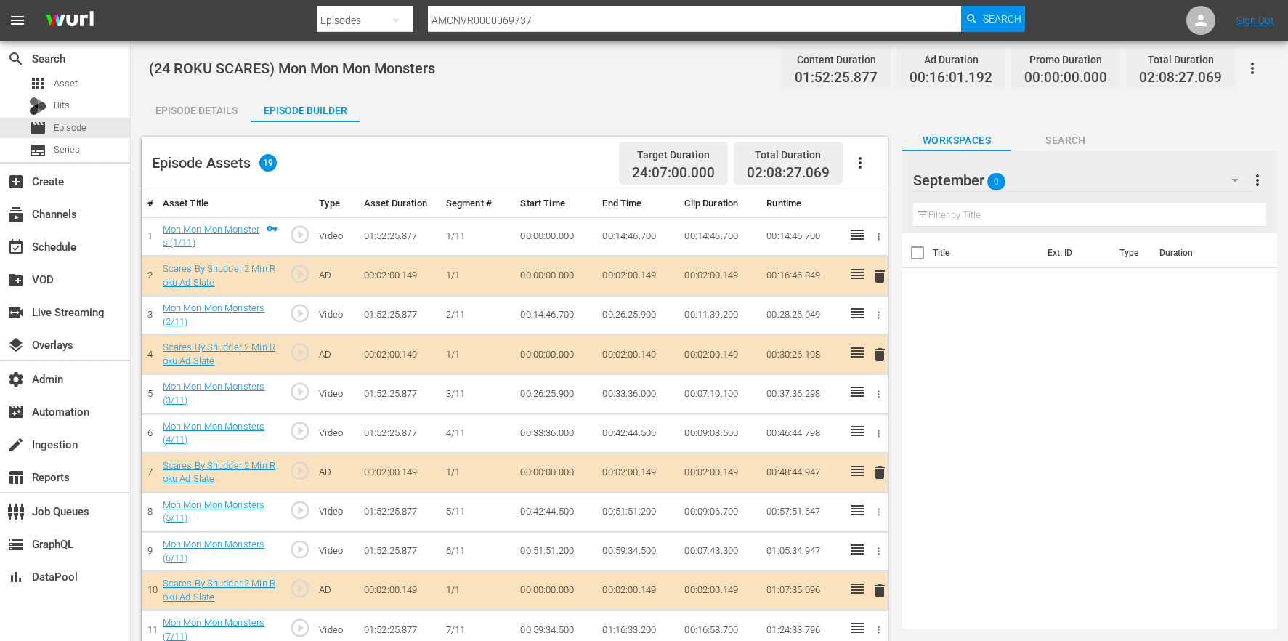
click at [1263, 73] on button "button" at bounding box center [1252, 68] width 35 height 35
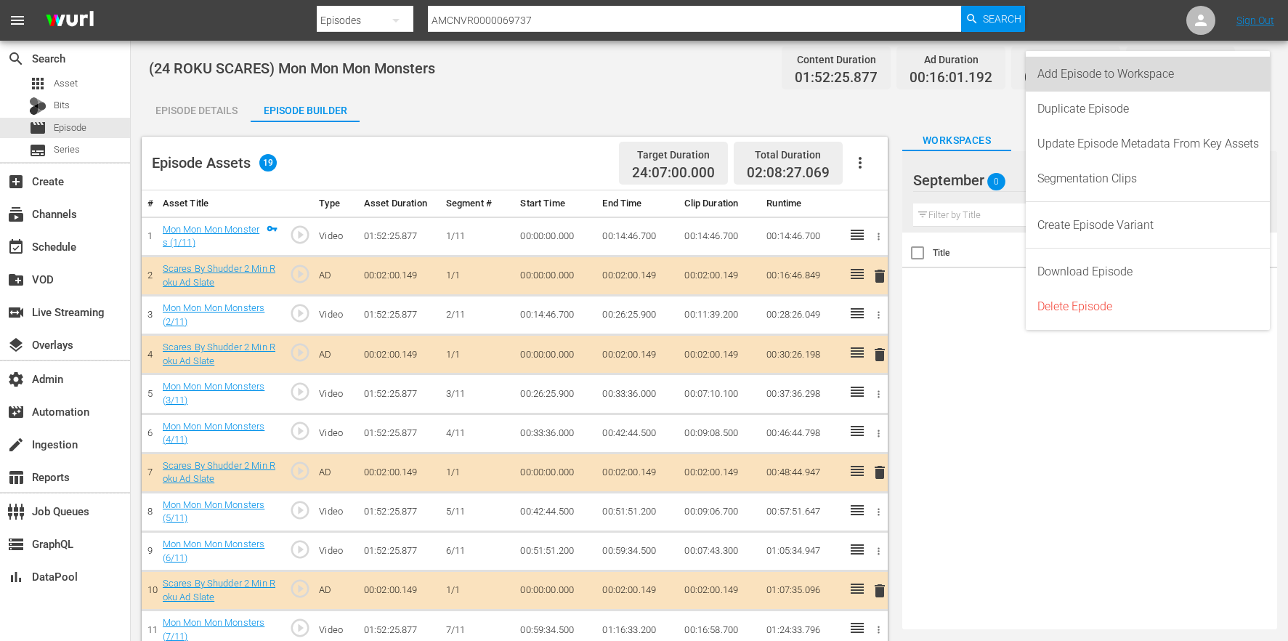
drag, startPoint x: 1179, startPoint y: 76, endPoint x: 1039, endPoint y: 83, distance: 140.4
click at [1179, 77] on div "Add Episode to Workspace" at bounding box center [1148, 74] width 222 height 35
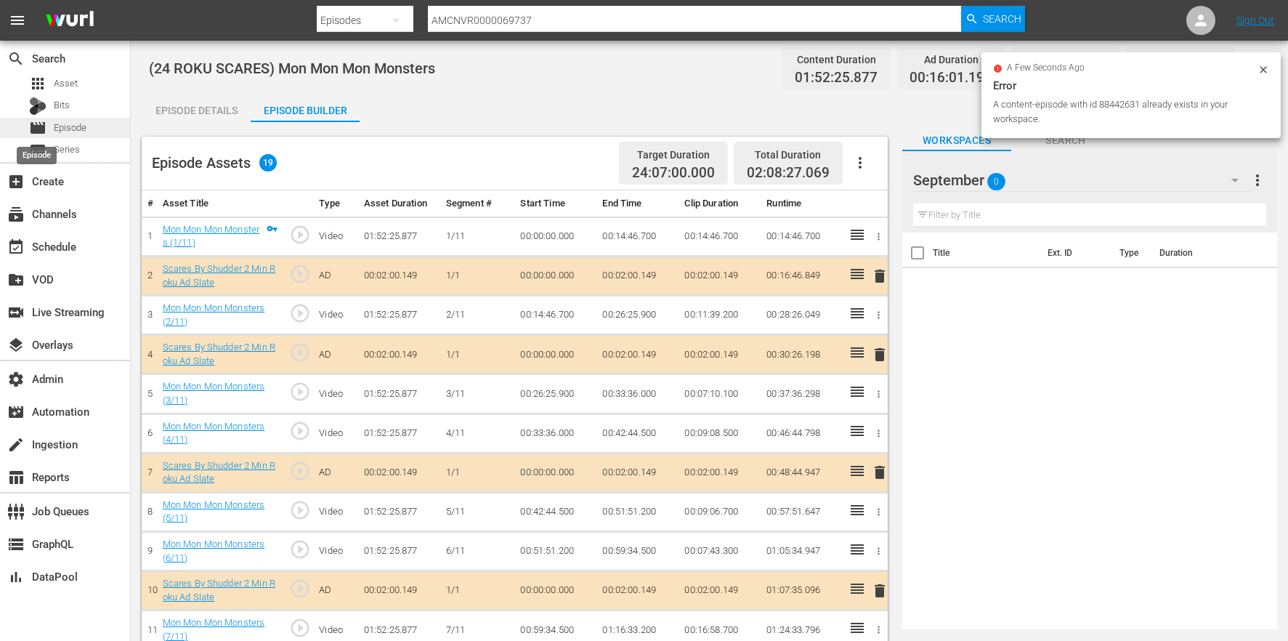
click at [44, 127] on span "movie" at bounding box center [37, 127] width 17 height 17
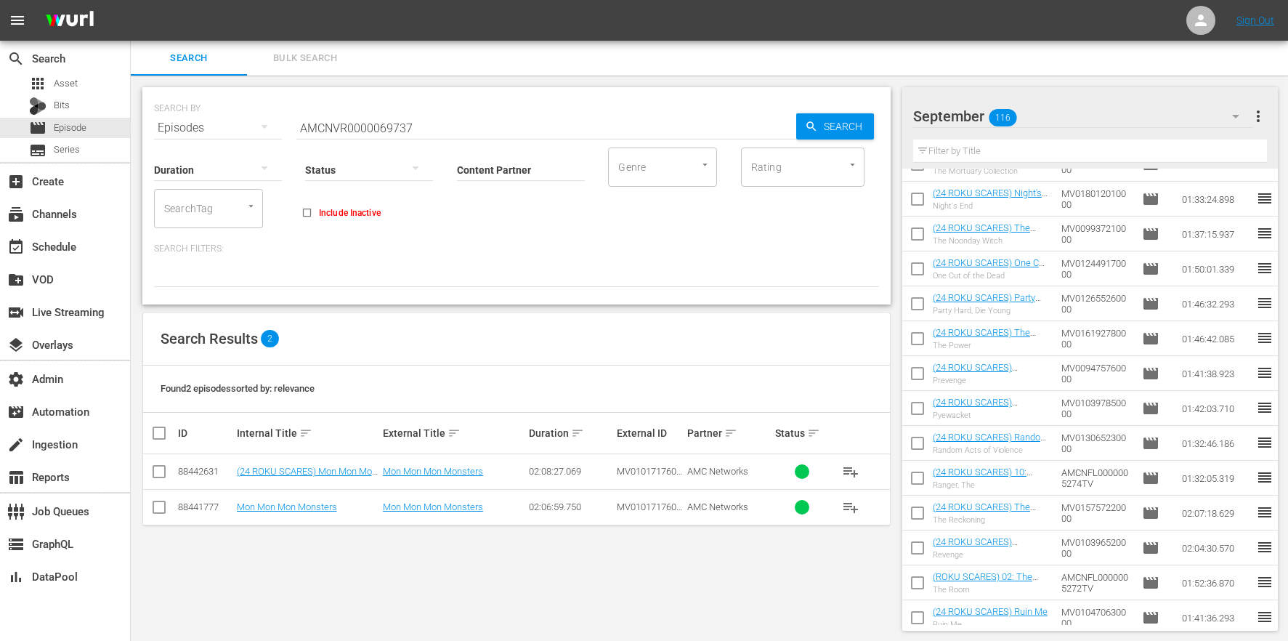
scroll to position [2370, 0]
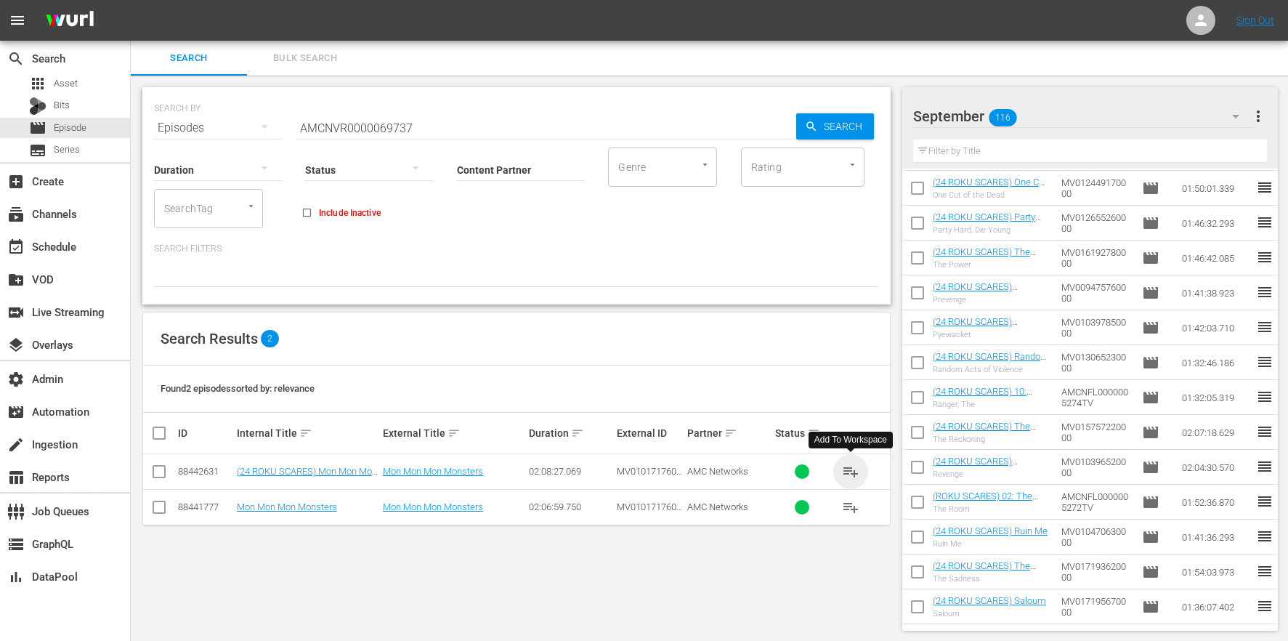
drag, startPoint x: 857, startPoint y: 473, endPoint x: 855, endPoint y: 447, distance: 26.2
click at [857, 473] on span "playlist_add" at bounding box center [850, 471] width 17 height 17
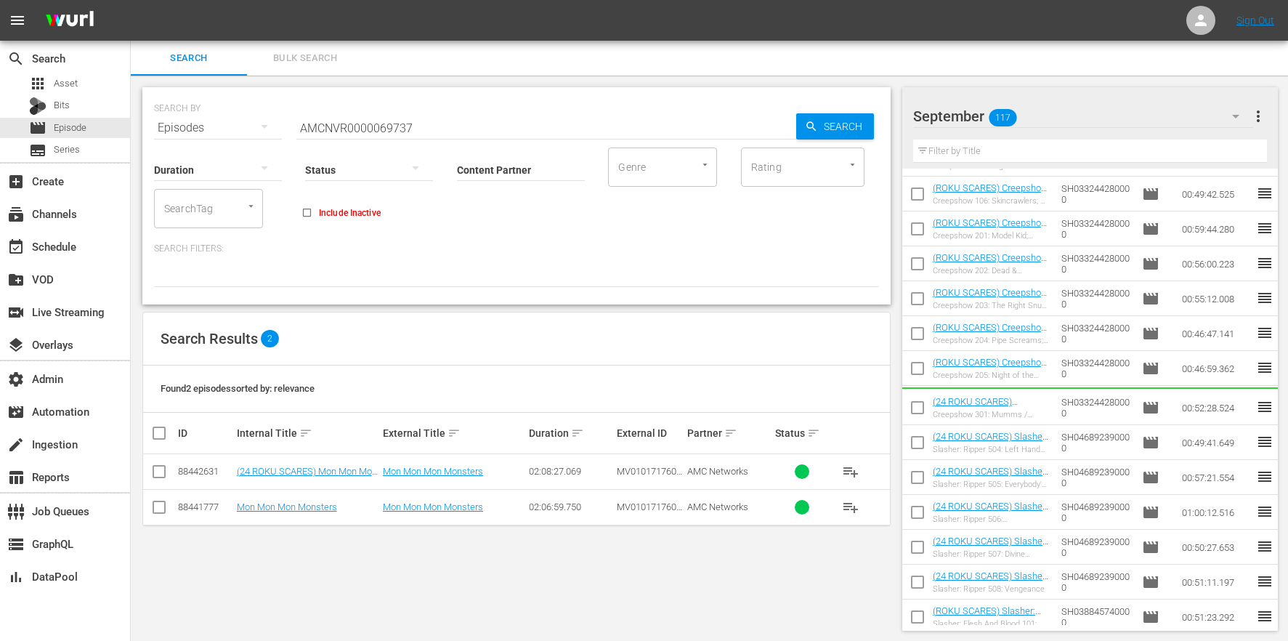
scroll to position [821, 0]
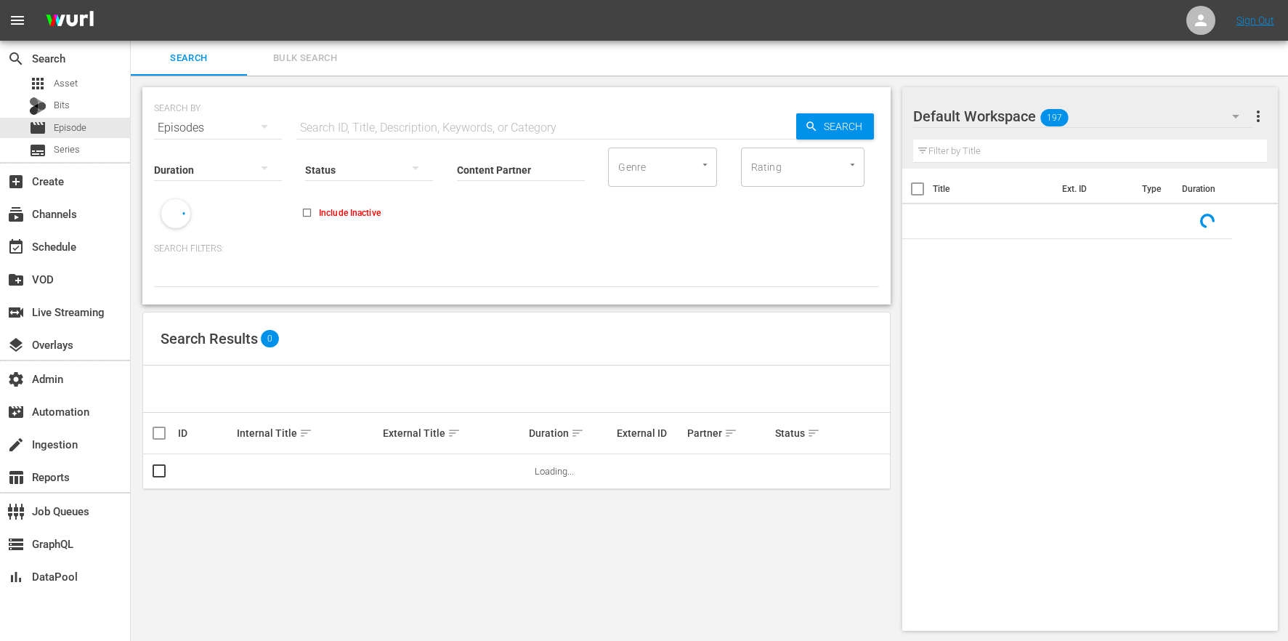
click at [1128, 117] on div "Default Workspace 197" at bounding box center [1083, 116] width 340 height 41
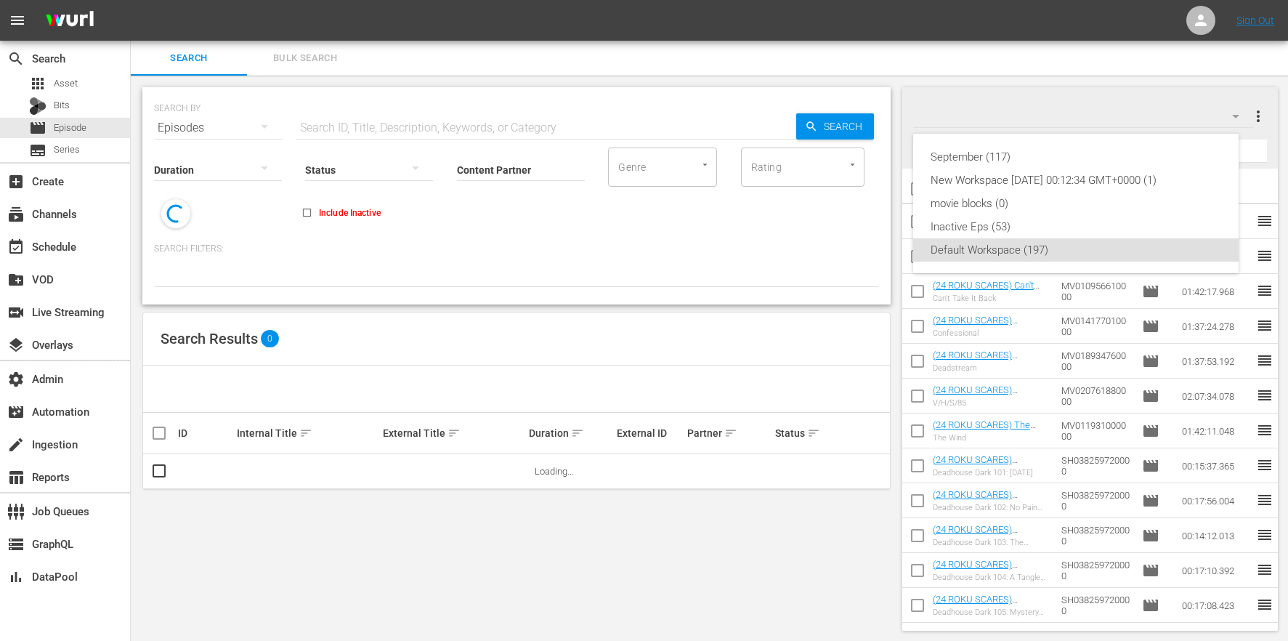
click at [1029, 153] on div "September (117)" at bounding box center [1076, 156] width 291 height 23
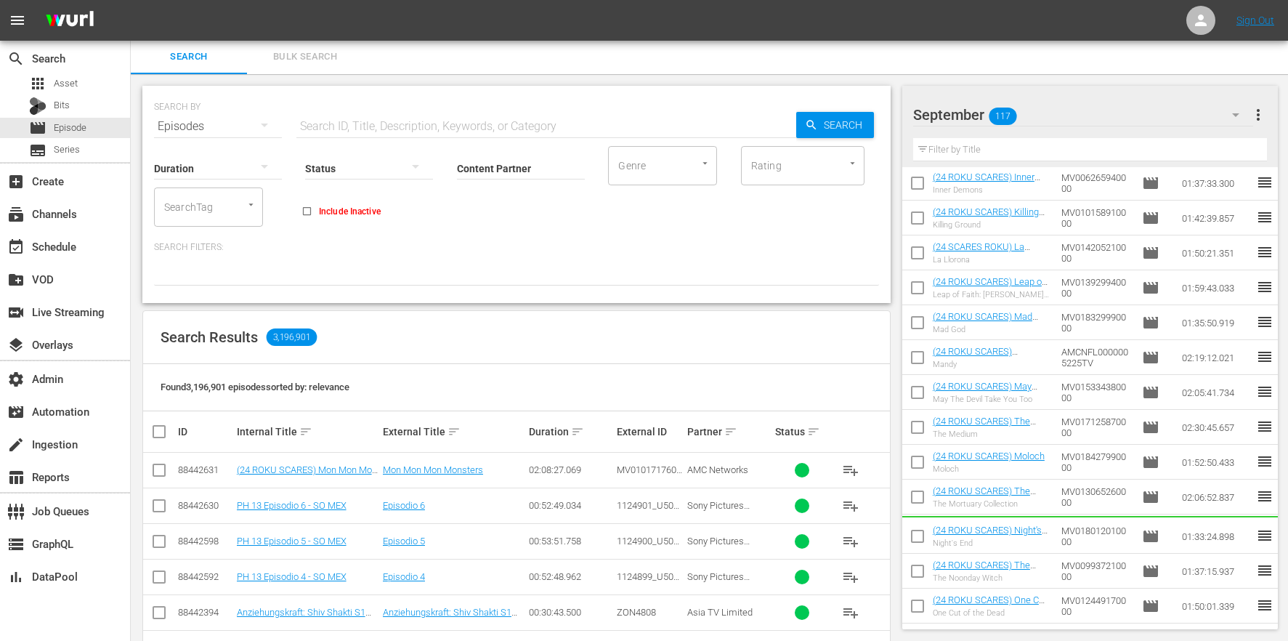
scroll to position [1981, 0]
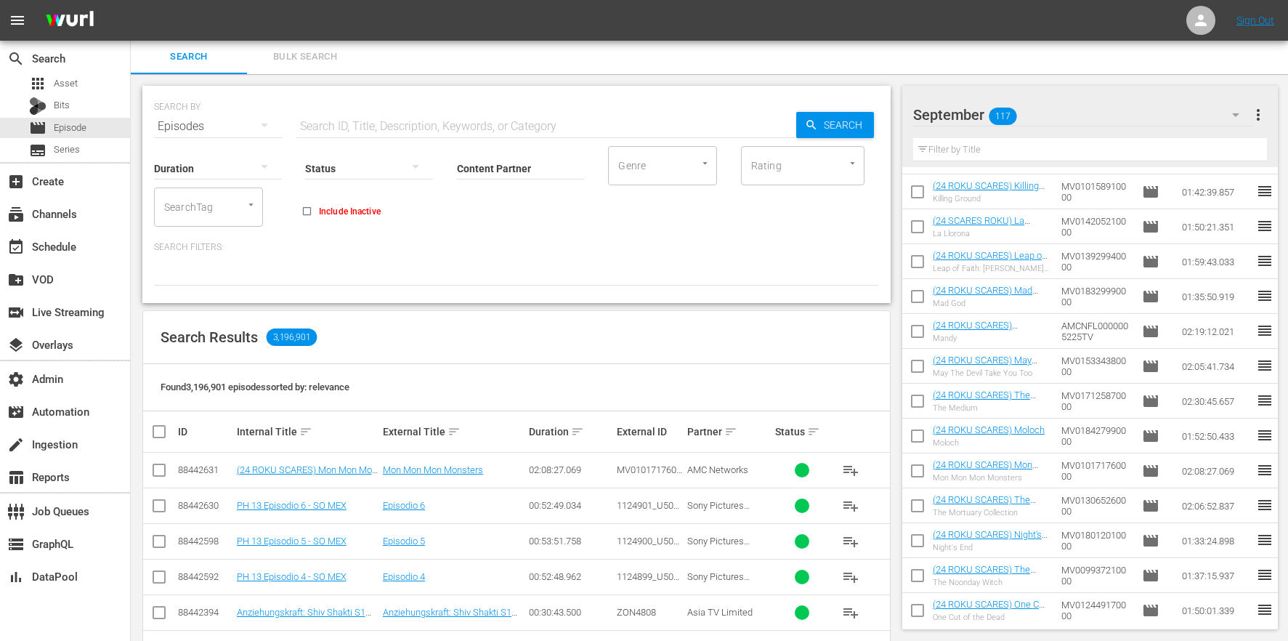
drag, startPoint x: 1250, startPoint y: 469, endPoint x: 1104, endPoint y: 180, distance: 323.3
